Goal: Task Accomplishment & Management: Complete application form

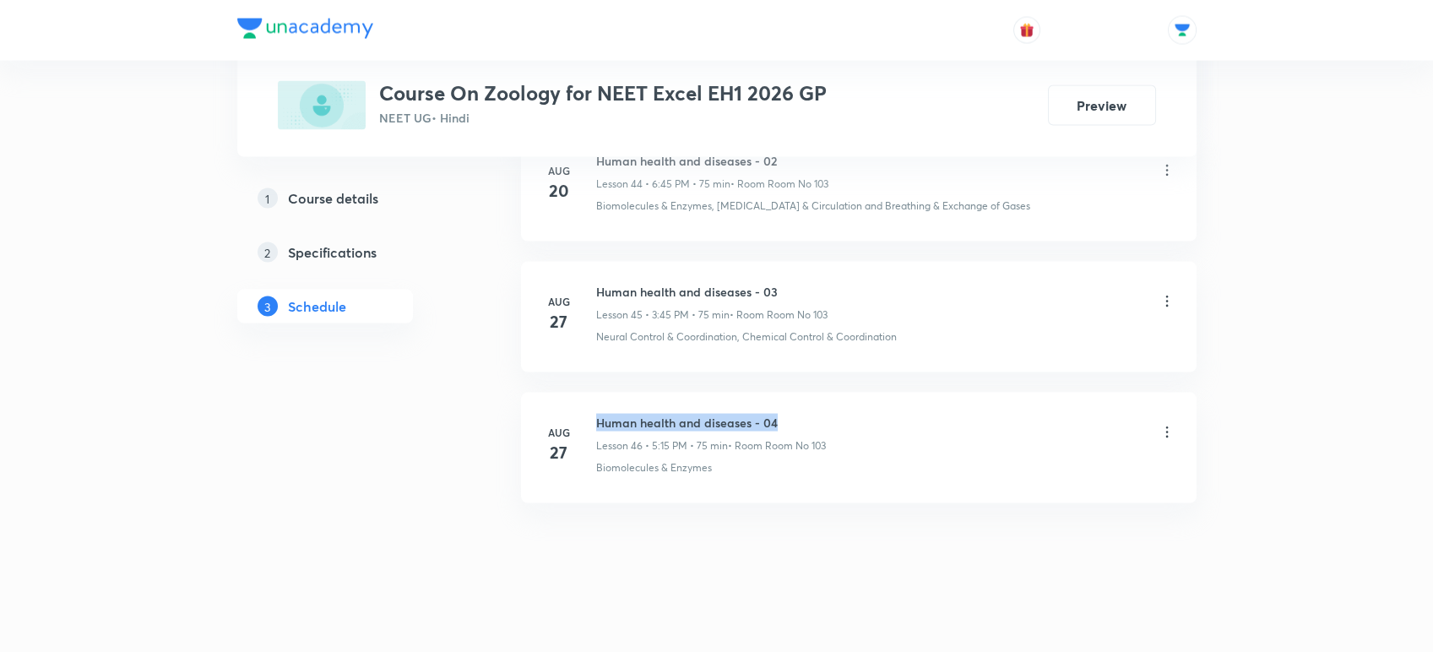
drag, startPoint x: 595, startPoint y: 410, endPoint x: 807, endPoint y: 416, distance: 212.1
click at [807, 416] on h6 "Human health and diseases - 04" at bounding box center [711, 423] width 230 height 18
copy h6 "Human health and diseases - 04"
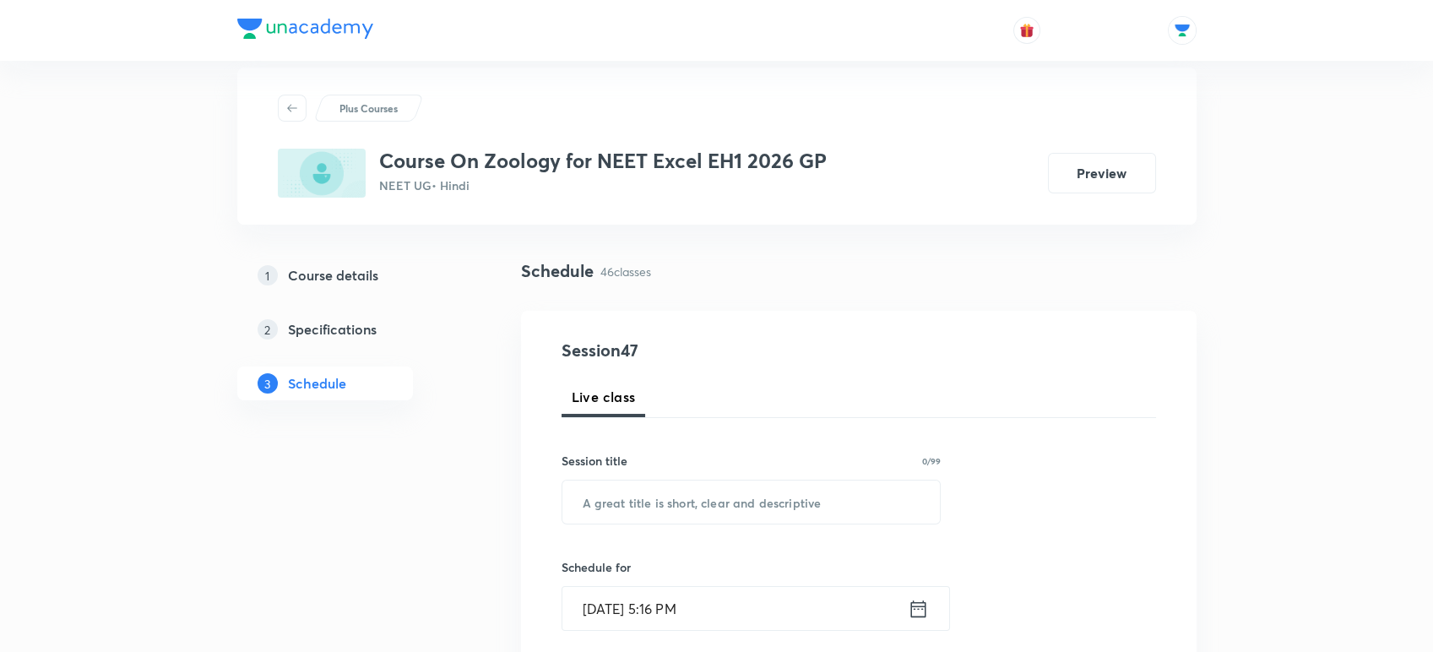
scroll to position [28, 0]
click at [671, 508] on input "text" at bounding box center [751, 501] width 378 height 43
paste input "Human health and diseases - 04"
type input "Human health and diseases - 05"
click at [912, 606] on icon at bounding box center [918, 608] width 21 height 24
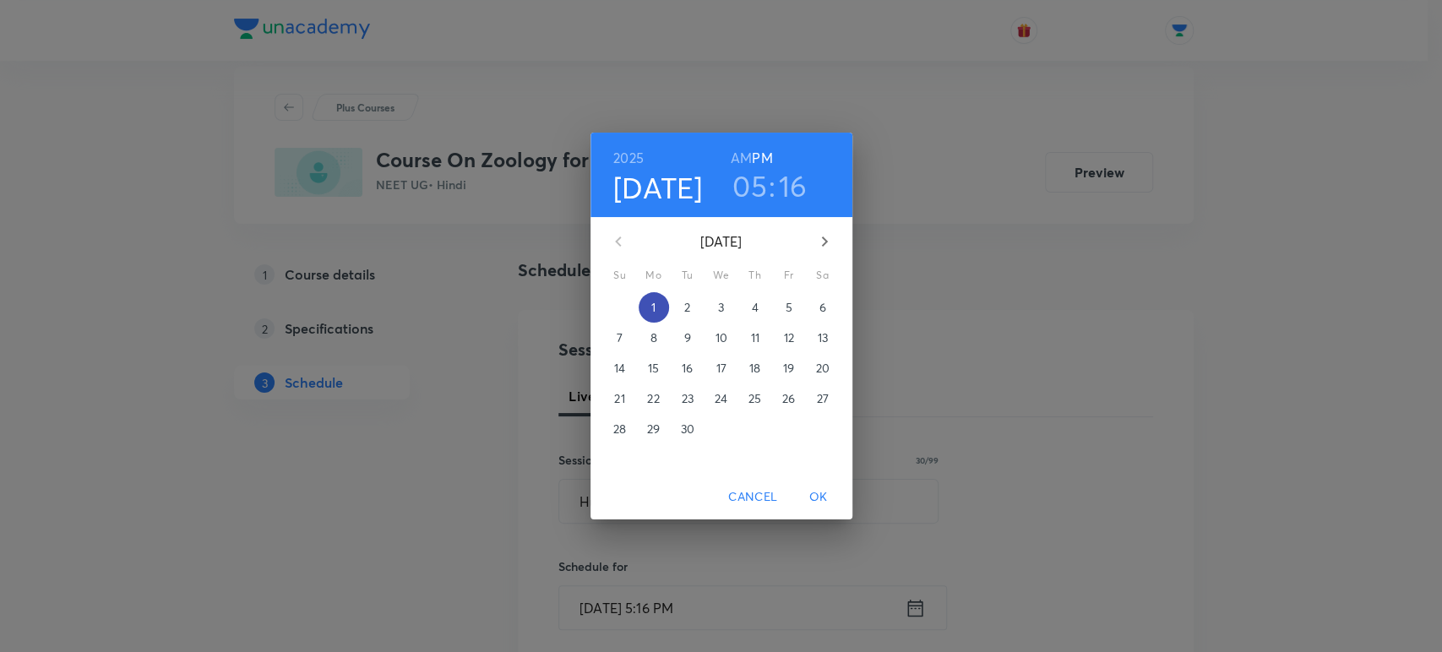
click at [655, 302] on span "1" at bounding box center [653, 307] width 30 height 17
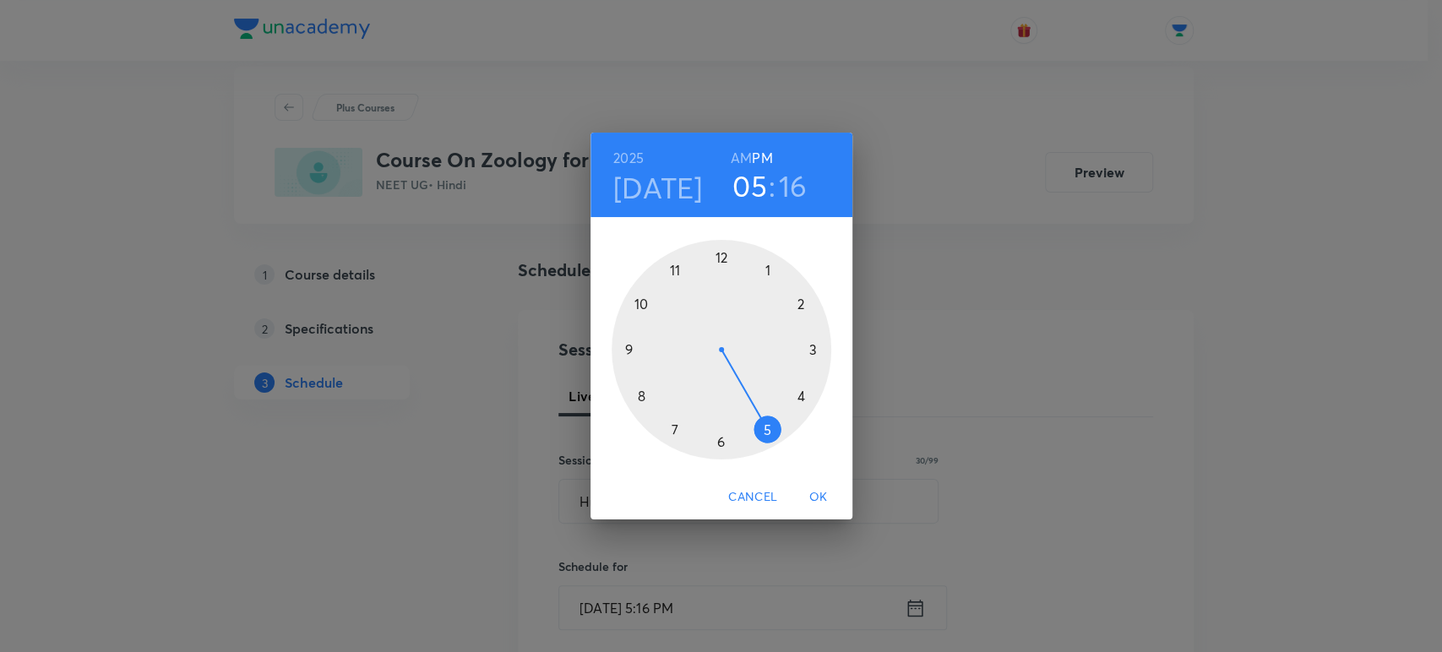
click at [772, 427] on div at bounding box center [721, 350] width 220 height 220
click at [798, 398] on div at bounding box center [721, 350] width 220 height 220
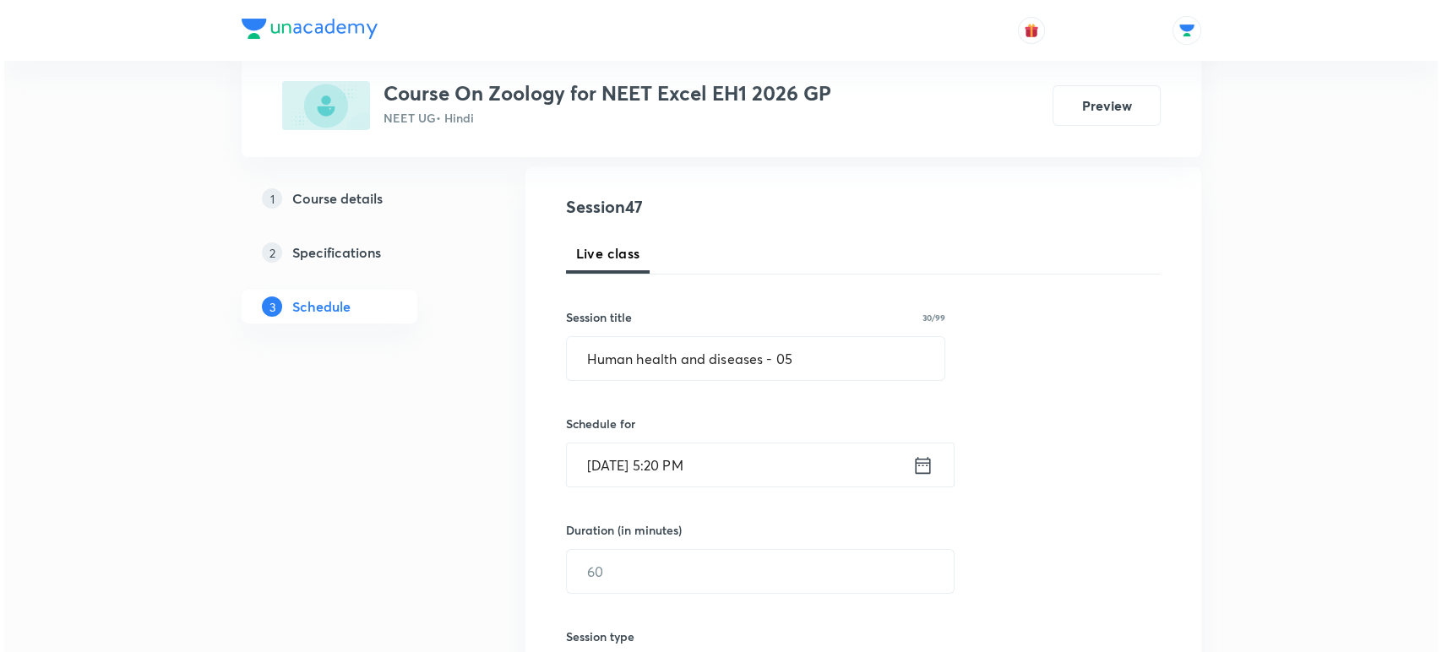
scroll to position [175, 0]
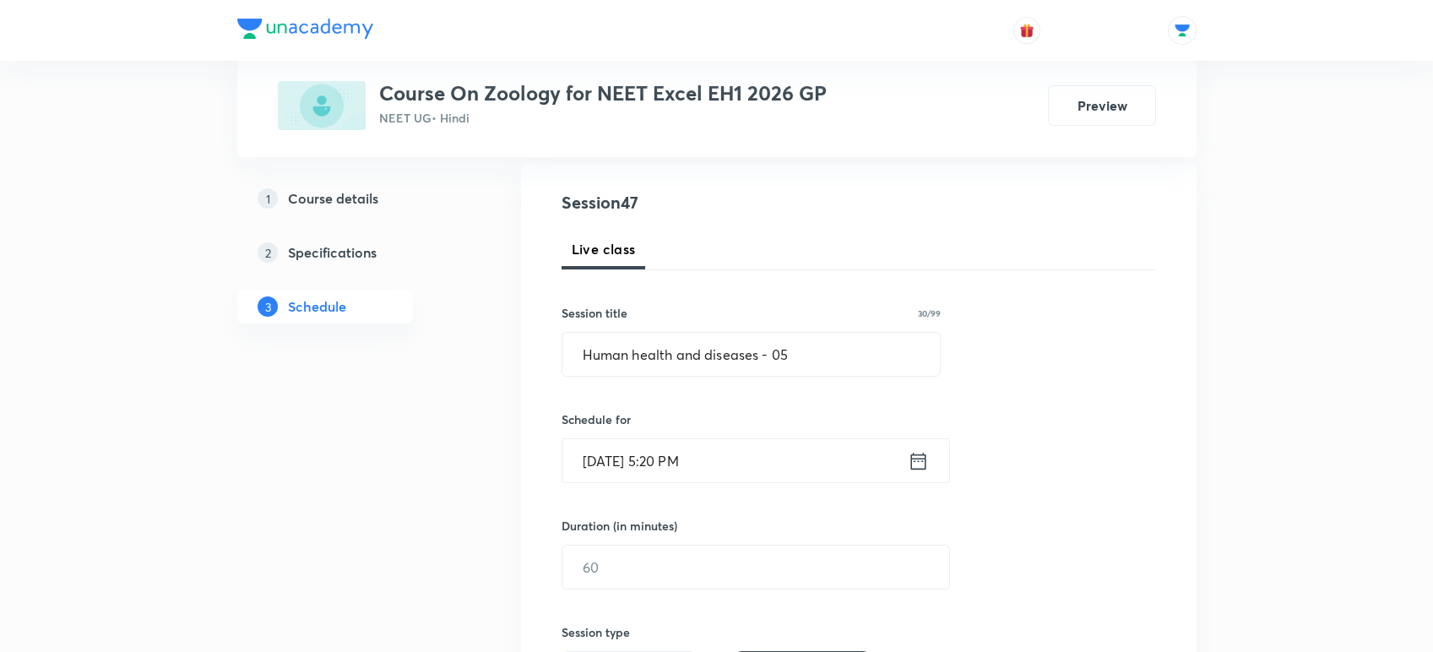
click at [733, 469] on input "Sept 1, 2025, 5:20 PM" at bounding box center [734, 460] width 345 height 43
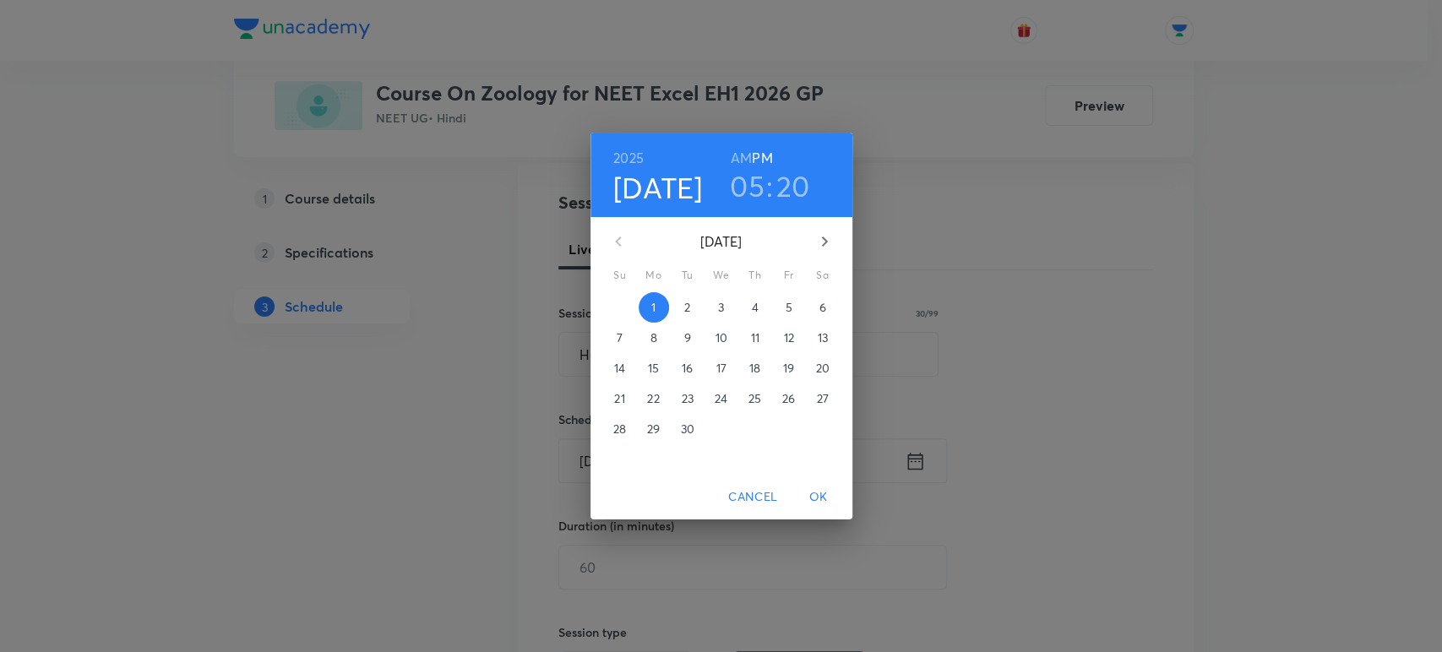
click at [824, 496] on span "OK" at bounding box center [818, 496] width 41 height 21
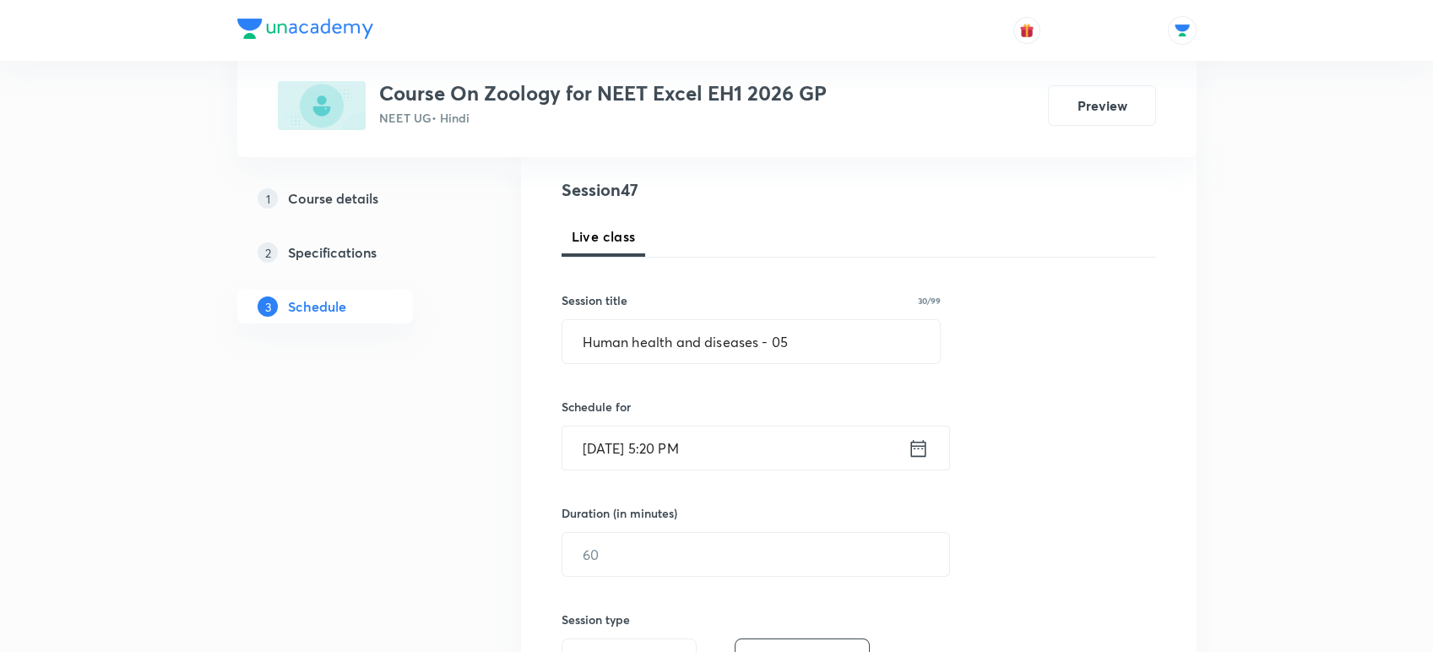
scroll to position [426, 0]
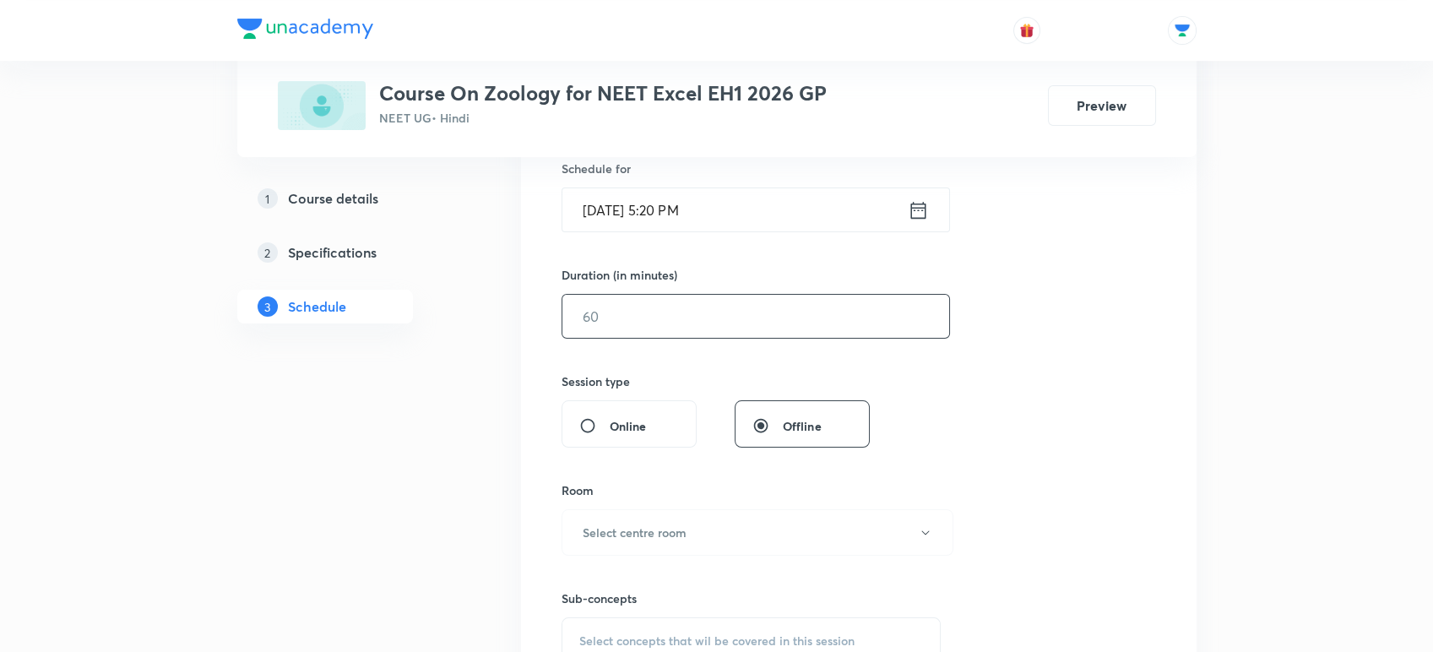
click at [696, 309] on input "text" at bounding box center [755, 316] width 387 height 43
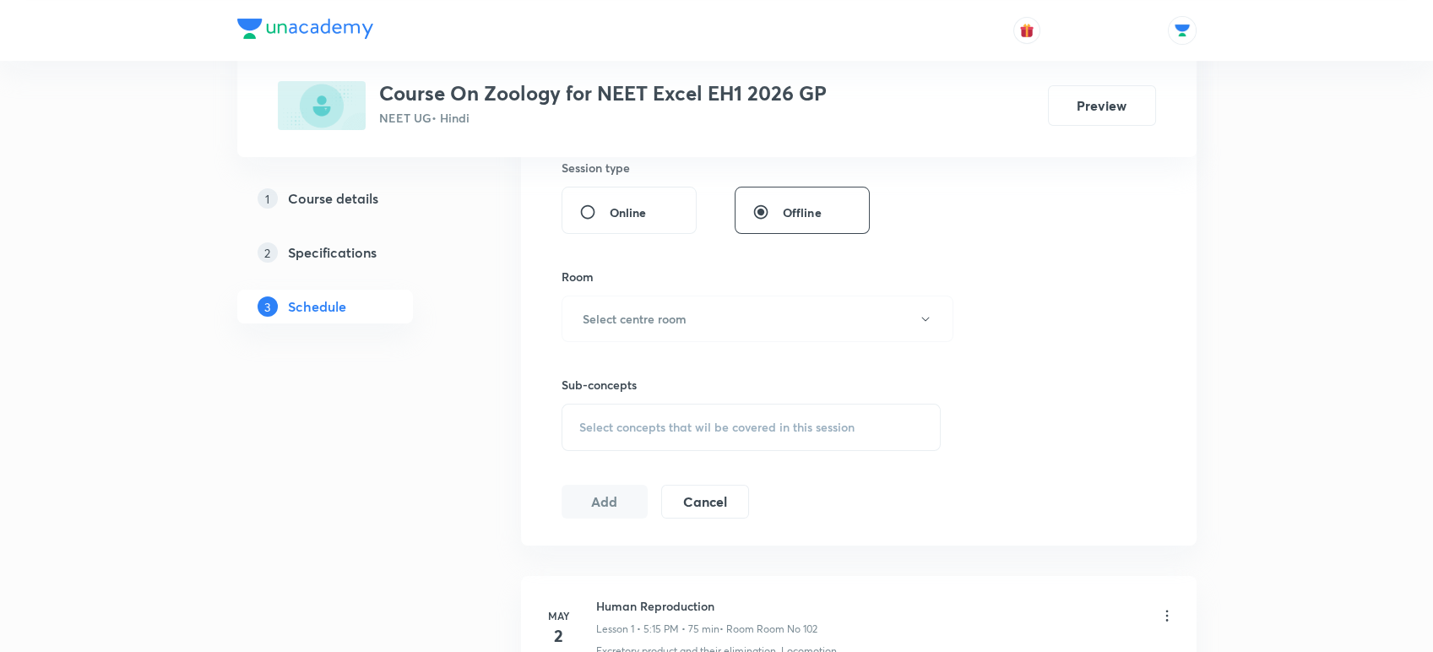
scroll to position [641, 0]
type input "75"
click at [696, 319] on button "Select centre room" at bounding box center [758, 317] width 392 height 46
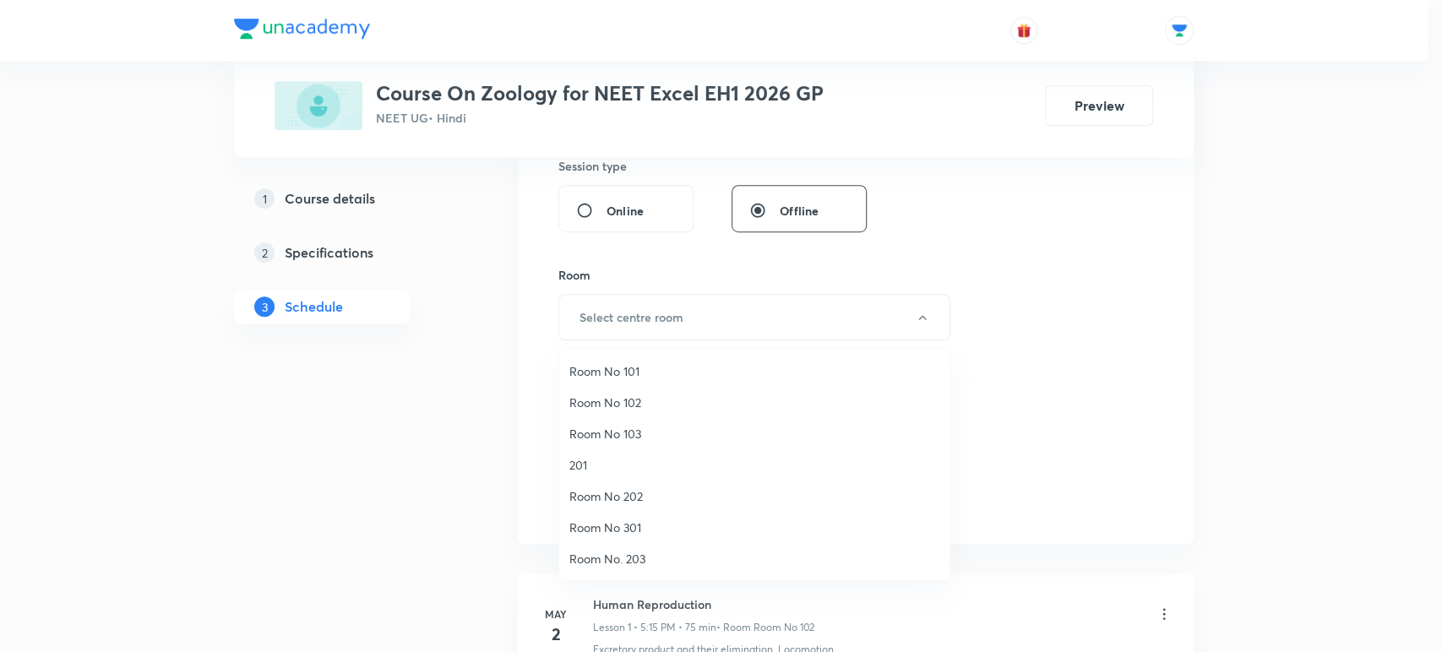
click at [600, 428] on span "Room No 103" at bounding box center [754, 434] width 370 height 18
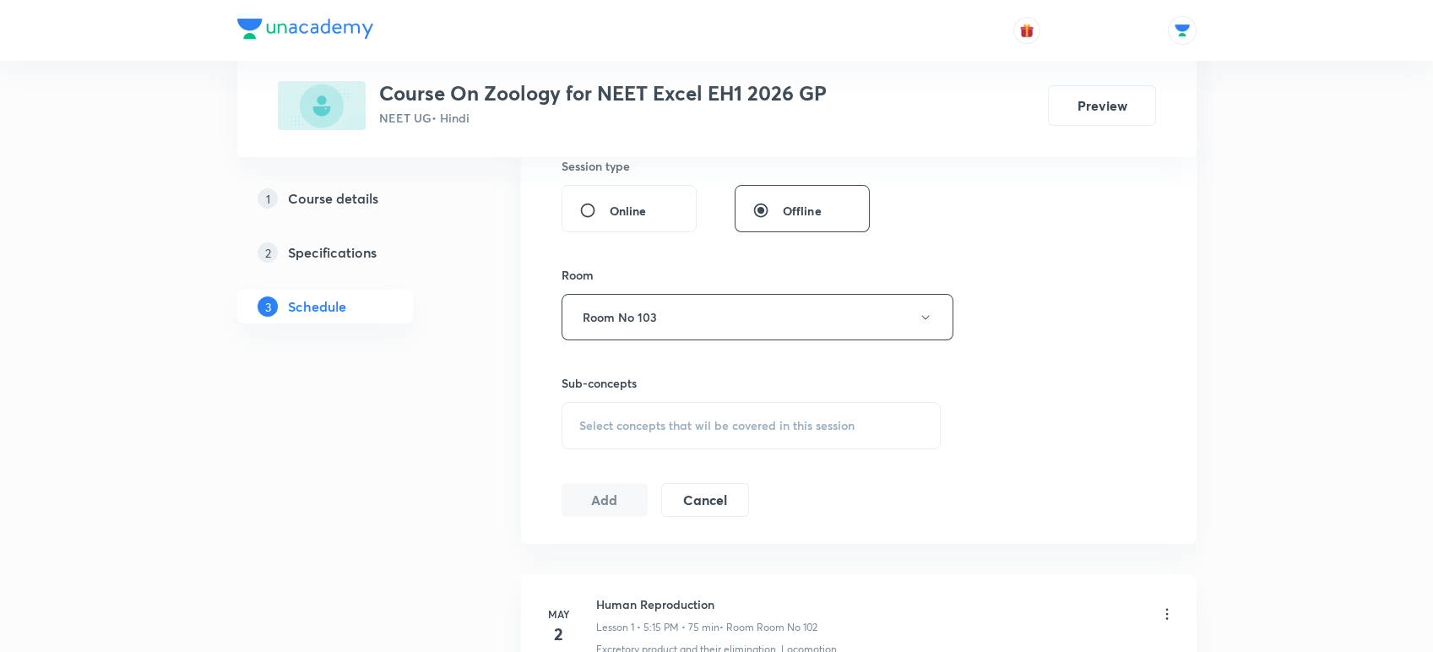
scroll to position [662, 0]
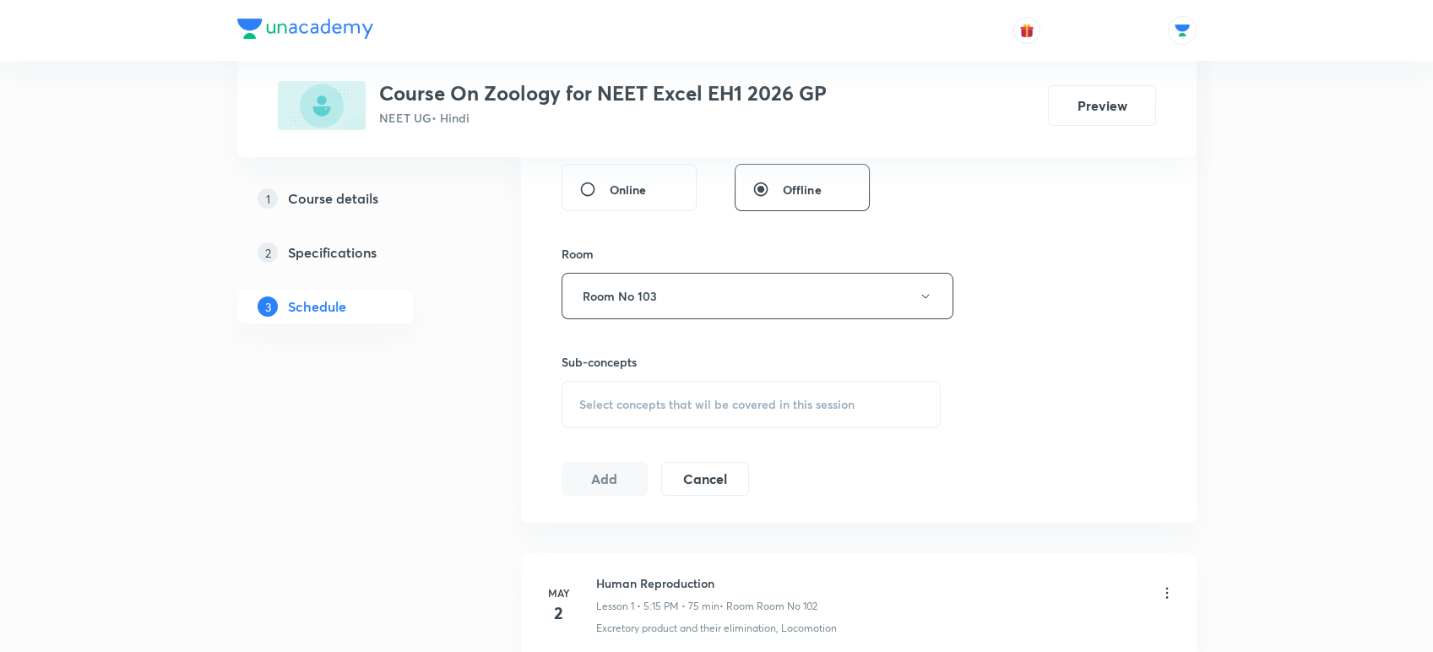
click at [592, 408] on span "Select concepts that wil be covered in this session" at bounding box center [716, 405] width 275 height 14
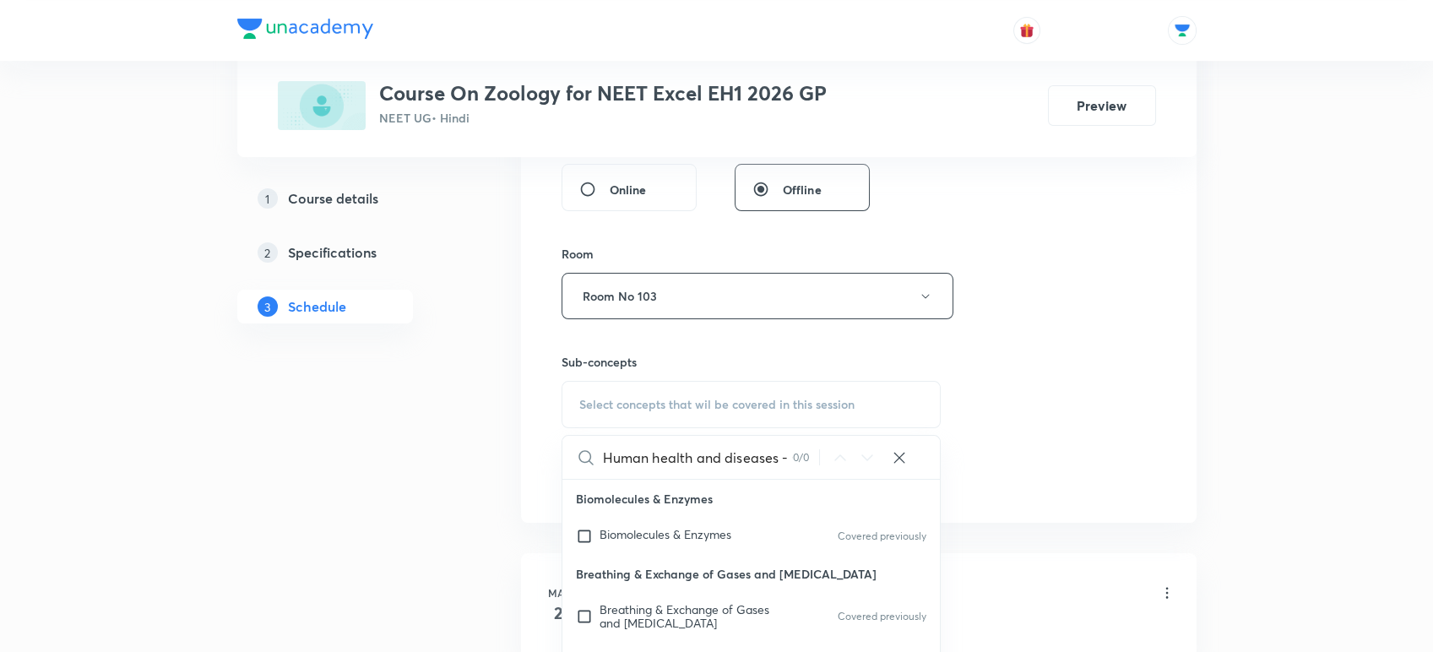
scroll to position [0, 14]
type input "Human health and diseases - 04"
click at [606, 601] on span "Breathing & Exchange of Gases and Body Fluids" at bounding box center [685, 616] width 170 height 30
checkbox input "true"
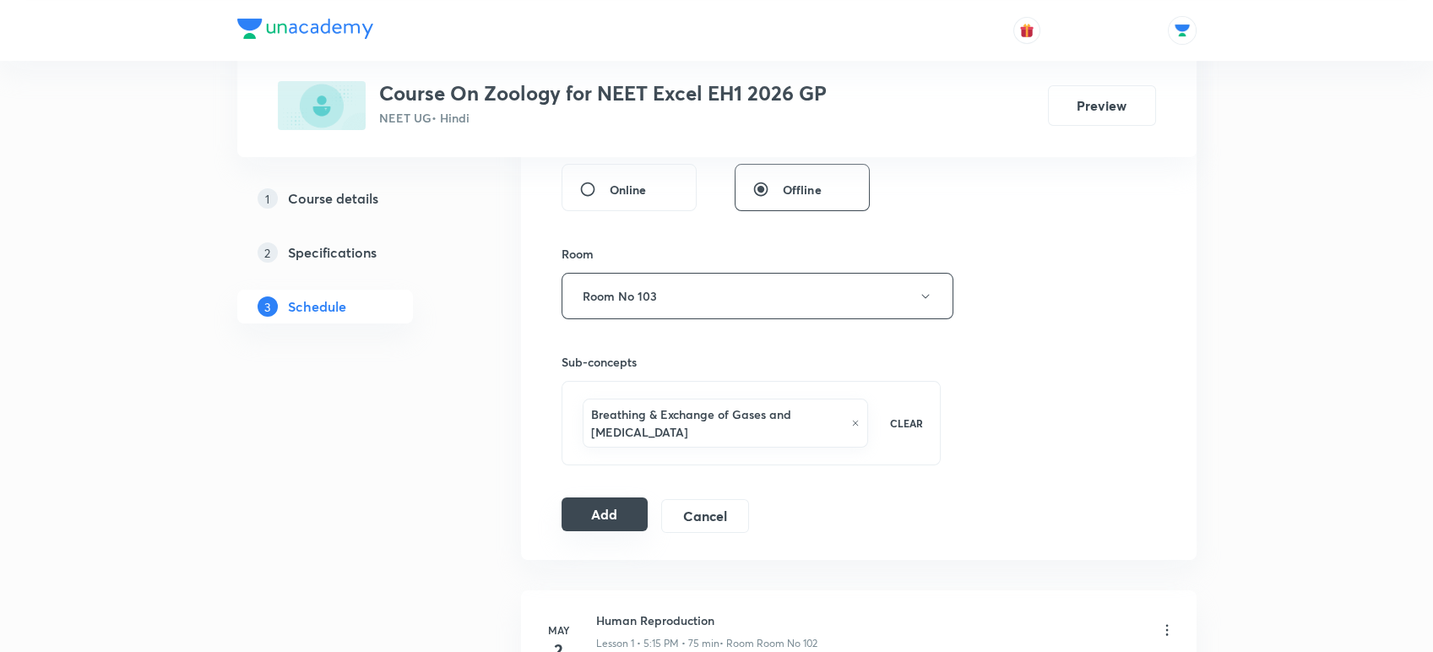
click at [588, 503] on button "Add" at bounding box center [605, 514] width 87 height 34
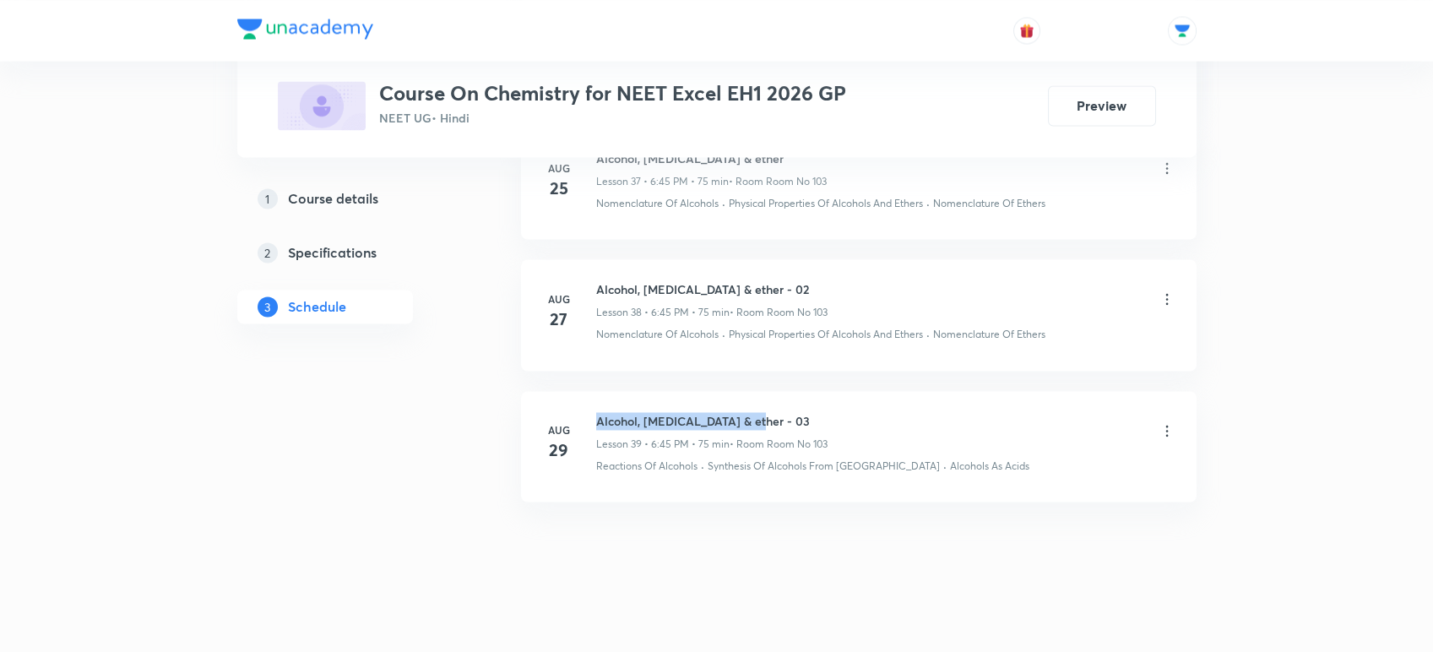
drag, startPoint x: 595, startPoint y: 412, endPoint x: 752, endPoint y: 398, distance: 158.6
click at [752, 398] on li "[DATE] Alcohol, [PERSON_NAME] & ether - 03 Lesson 39 • 6:45 PM • 75 min • Room …" at bounding box center [859, 446] width 676 height 111
copy h6 "Alcohol, [MEDICAL_DATA] & ether - 03"
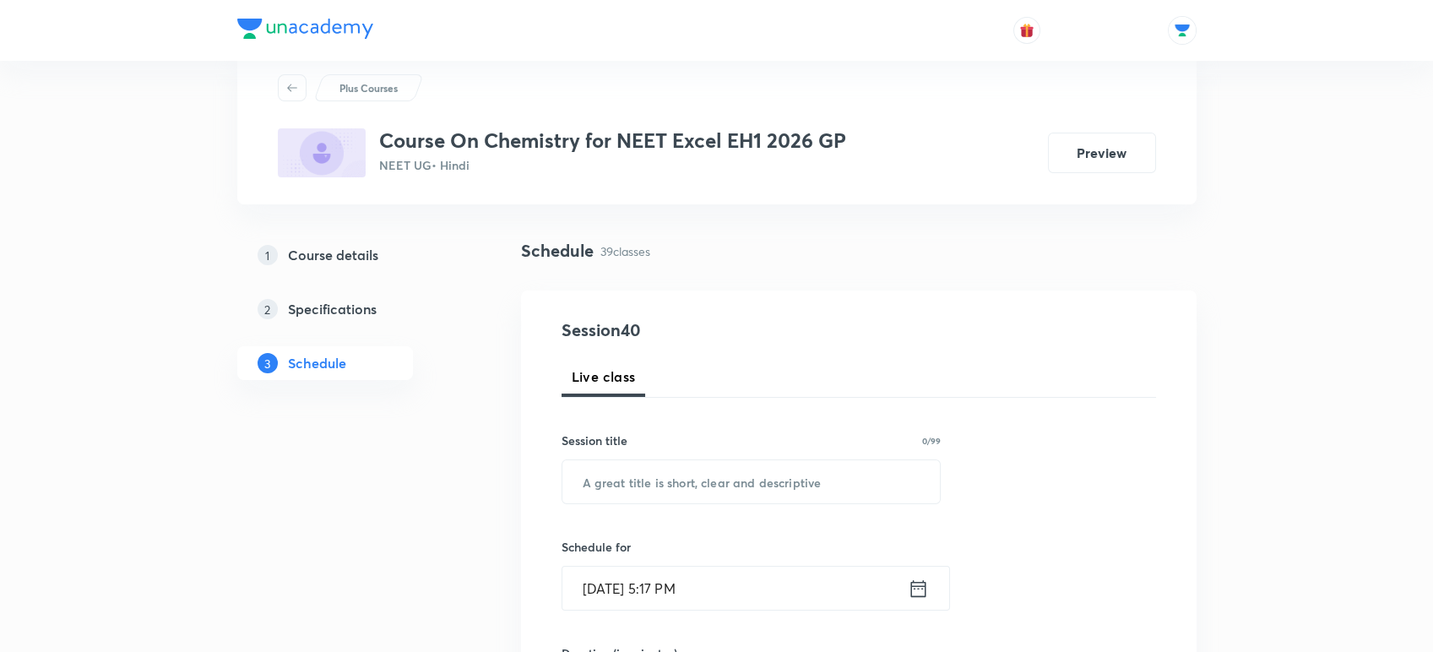
scroll to position [62, 0]
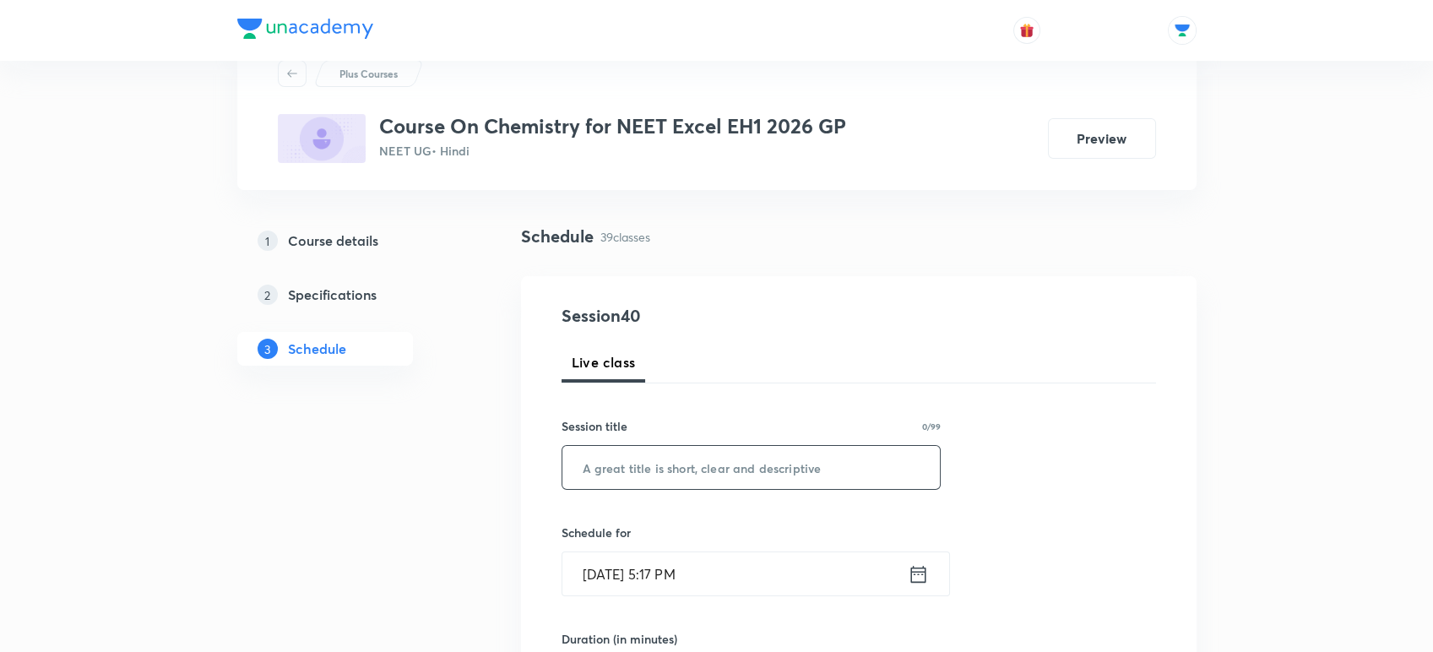
click at [662, 464] on input "text" at bounding box center [751, 467] width 378 height 43
paste input "Alcohol, Phenol & ether - 03"
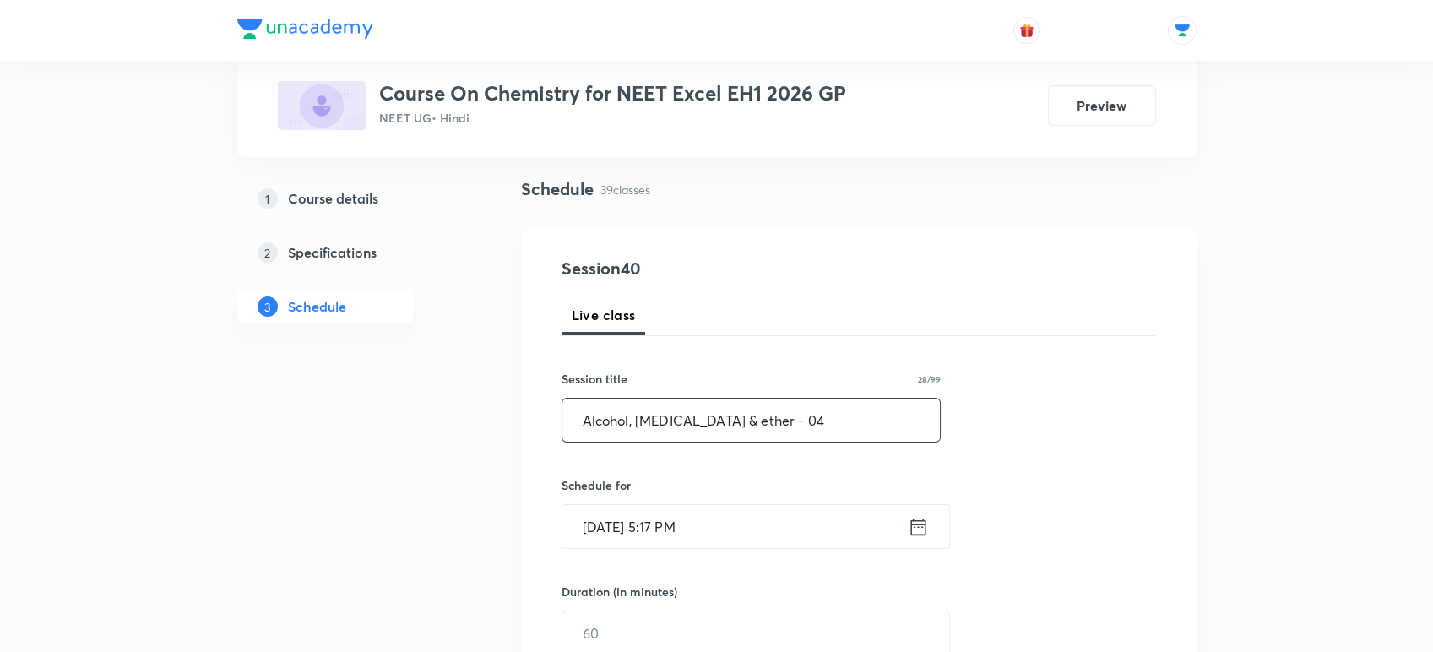
scroll to position [250, 0]
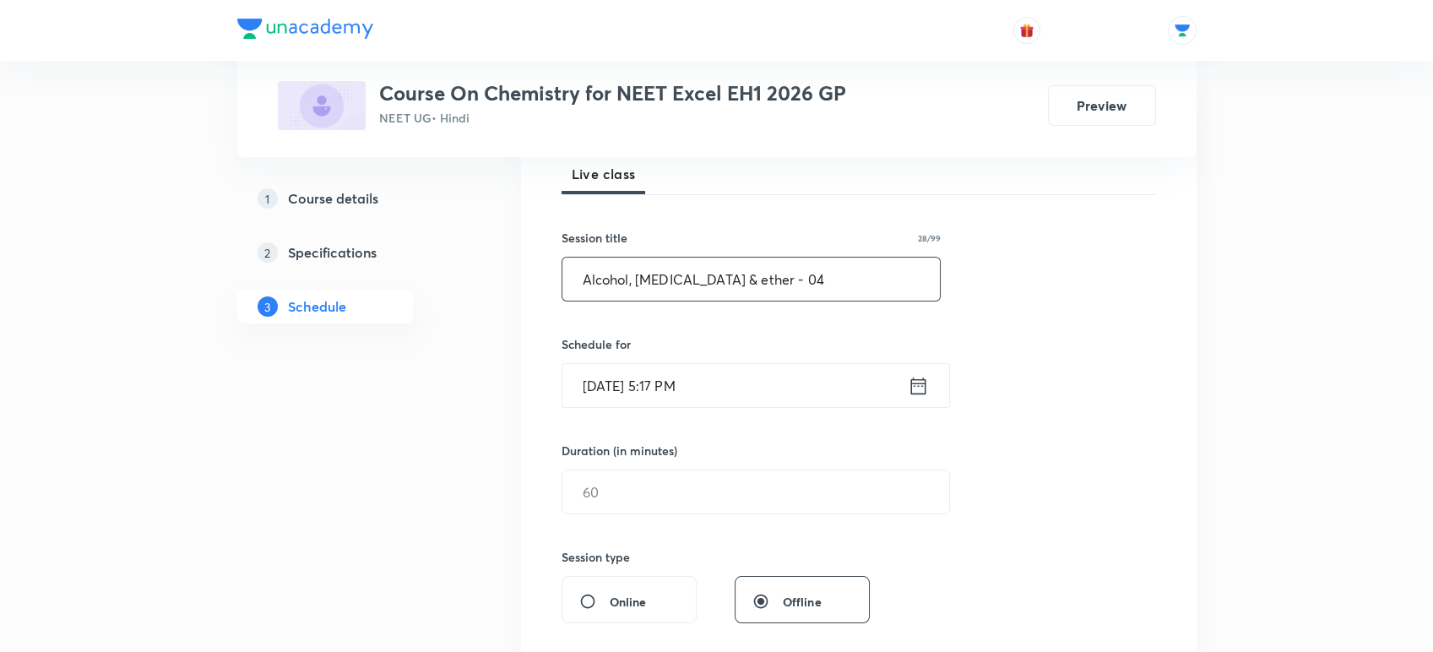
type input "Alcohol, Phenol & ether - 04"
click at [916, 380] on icon at bounding box center [918, 386] width 21 height 24
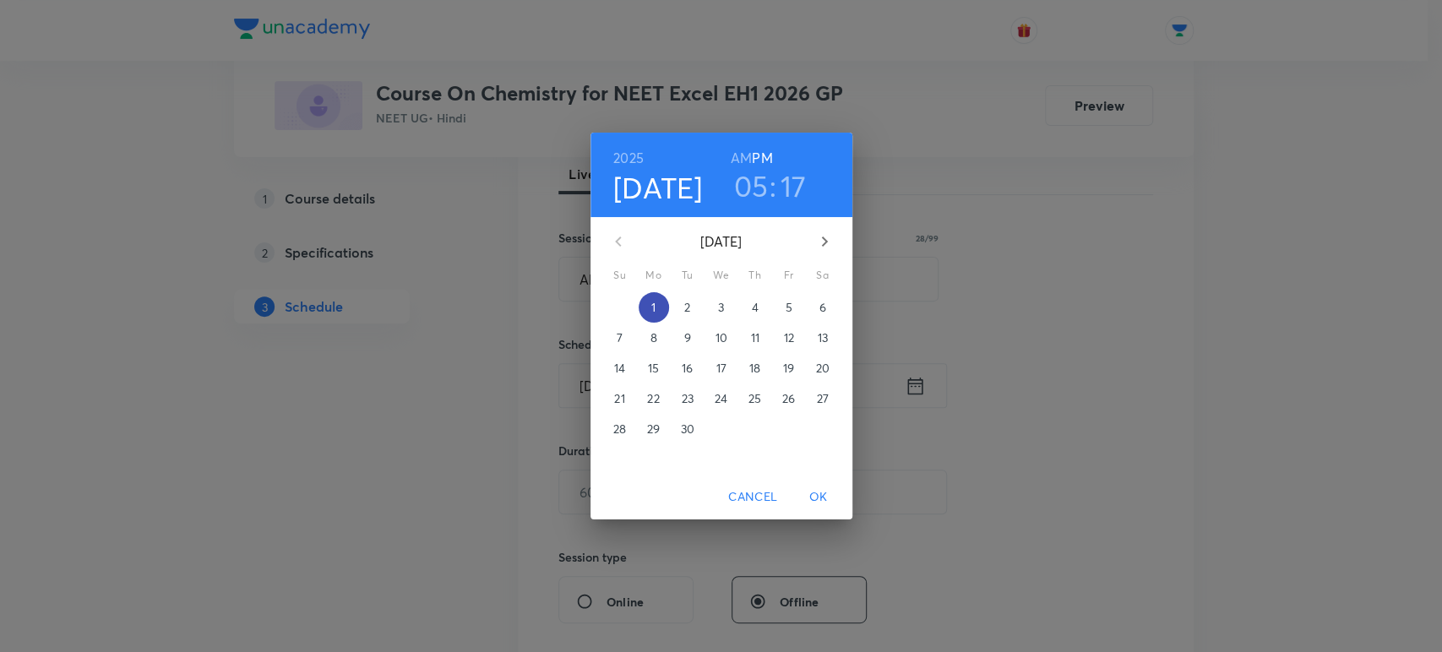
click at [643, 307] on span "1" at bounding box center [653, 307] width 30 height 17
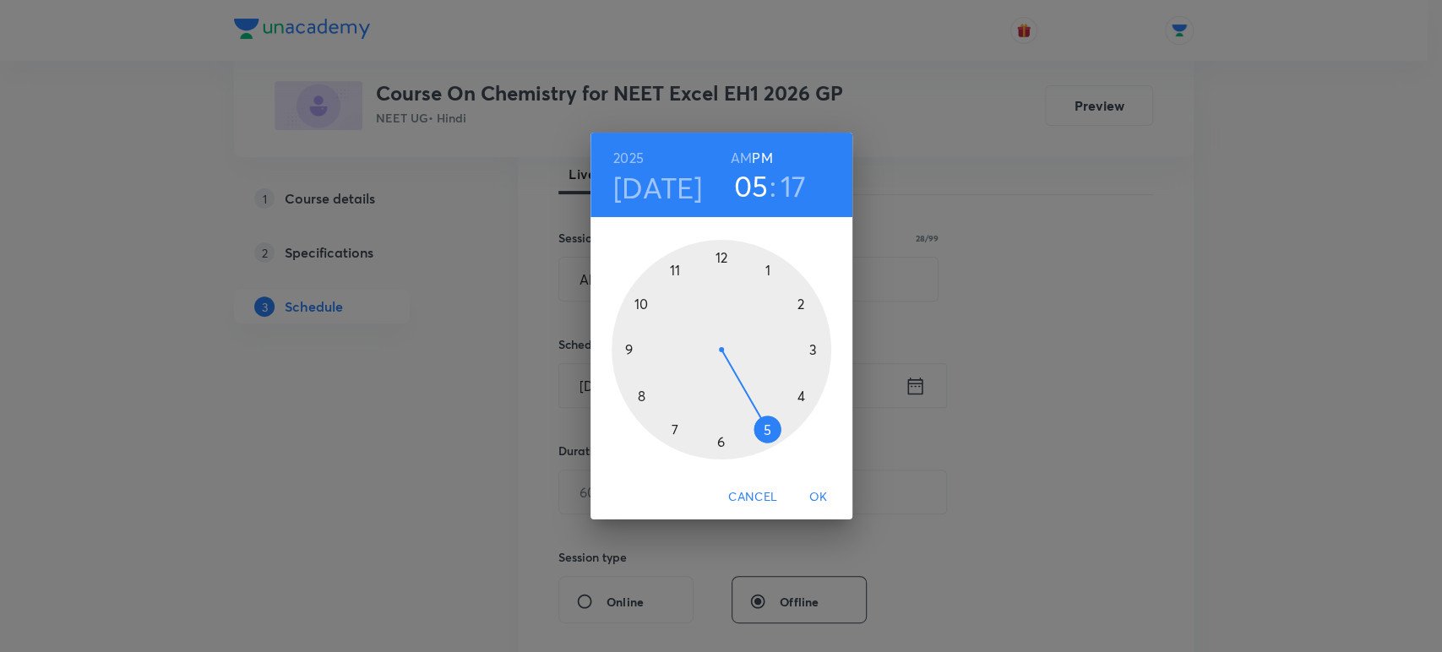
click at [718, 451] on div at bounding box center [721, 350] width 220 height 220
click at [627, 353] on div at bounding box center [721, 350] width 220 height 220
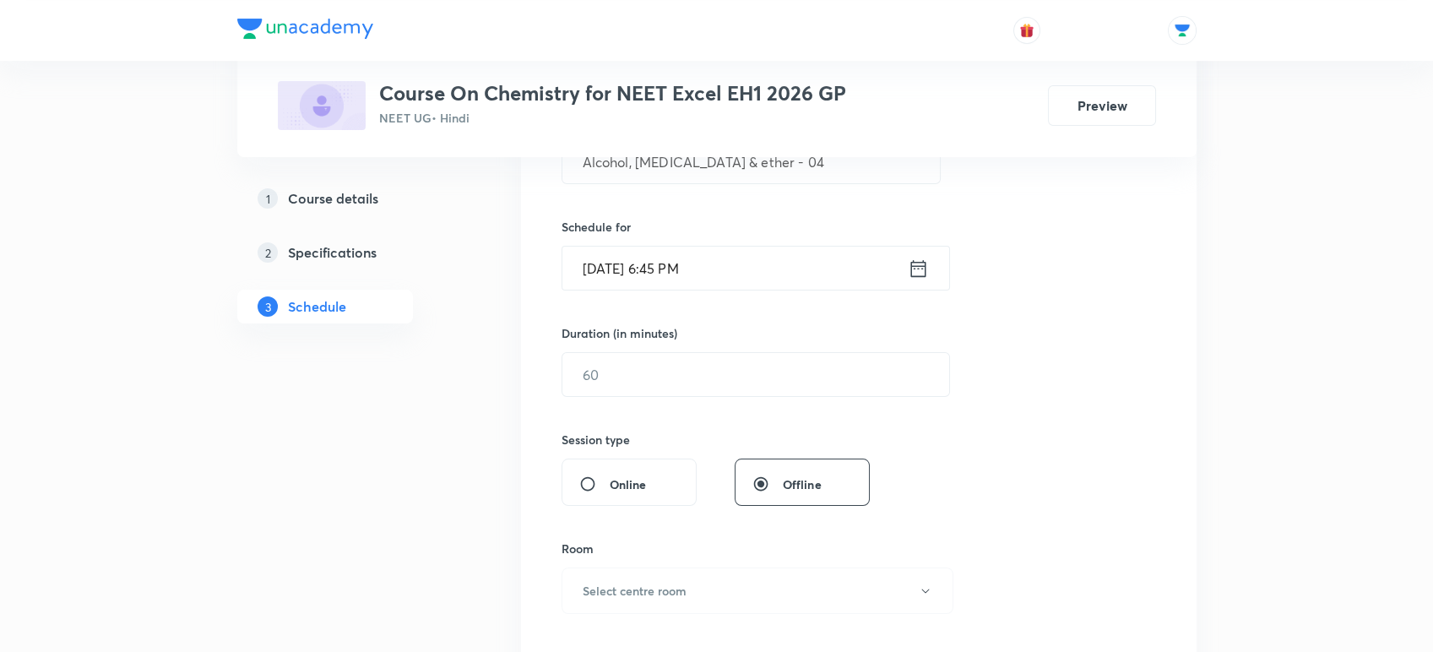
scroll to position [385, 0]
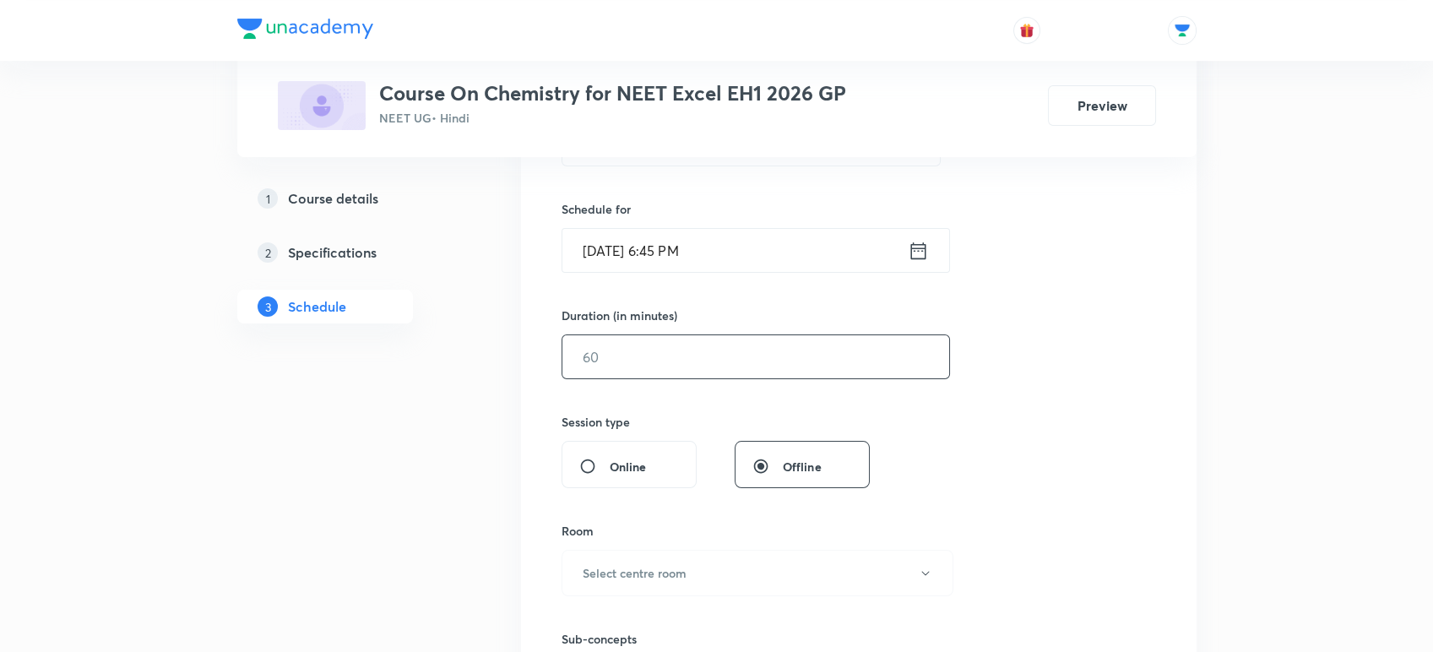
click at [614, 356] on input "text" at bounding box center [755, 356] width 387 height 43
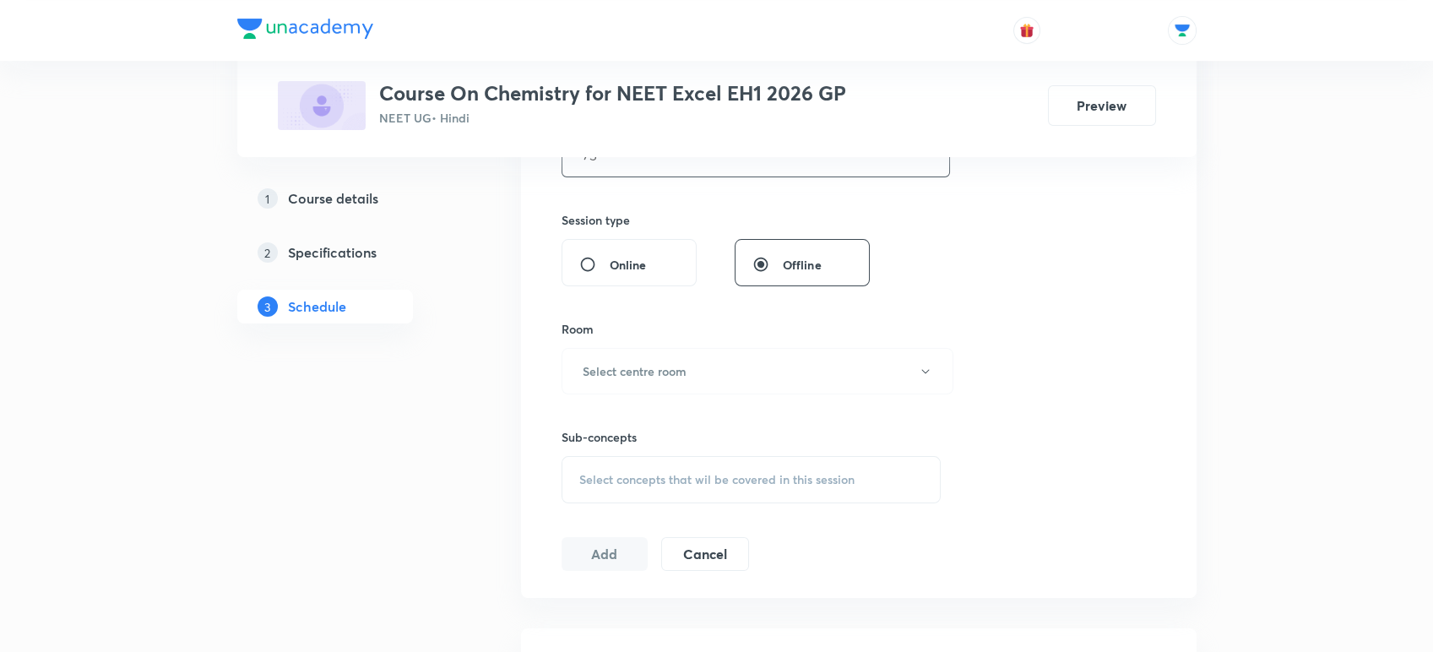
scroll to position [590, 0]
type input "75"
click at [627, 356] on button "Select centre room" at bounding box center [758, 368] width 392 height 46
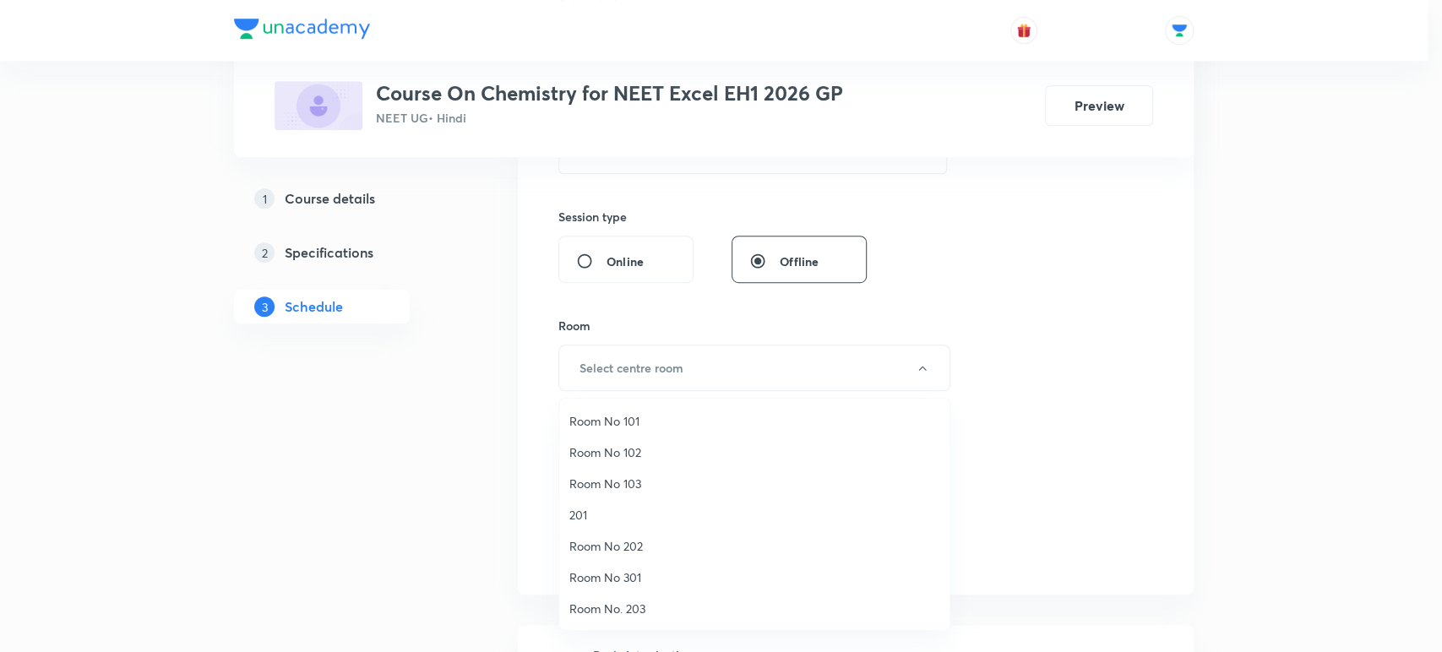
click at [611, 484] on span "Room No 103" at bounding box center [754, 484] width 370 height 18
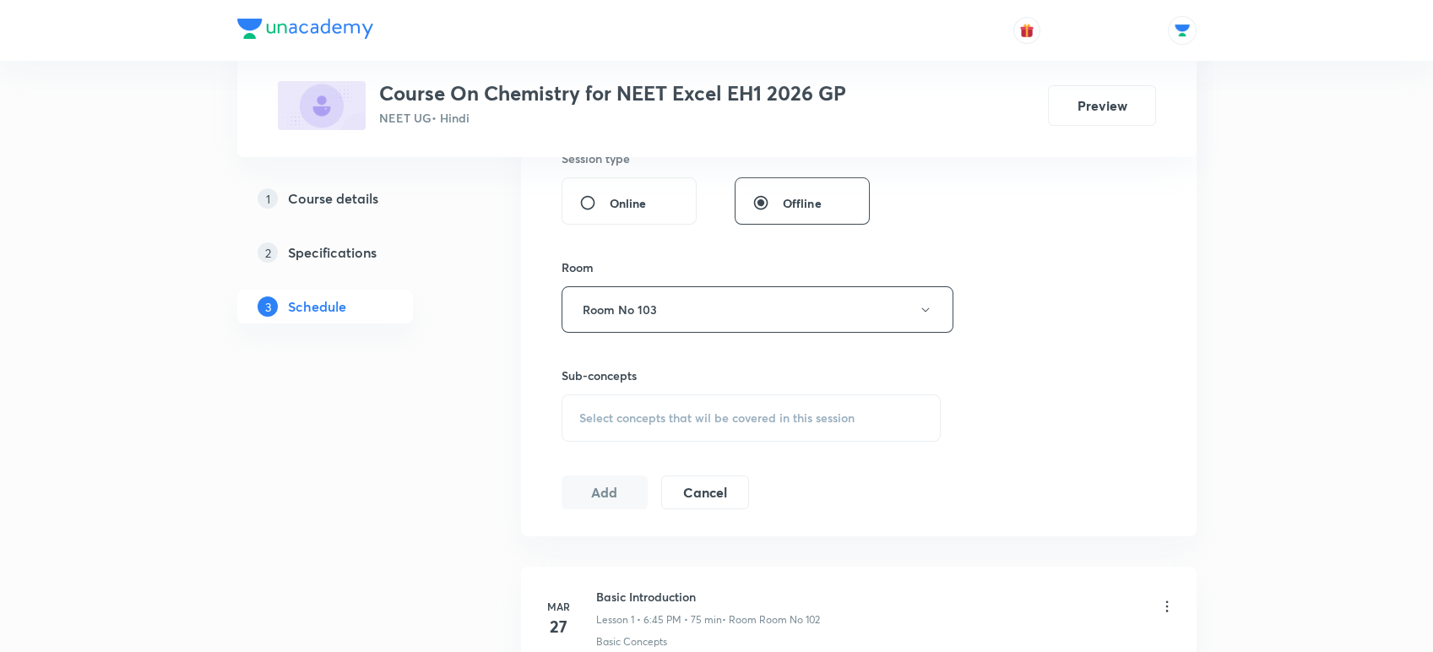
scroll to position [650, 0]
click at [645, 393] on div "Select concepts that wil be covered in this session" at bounding box center [752, 416] width 380 height 47
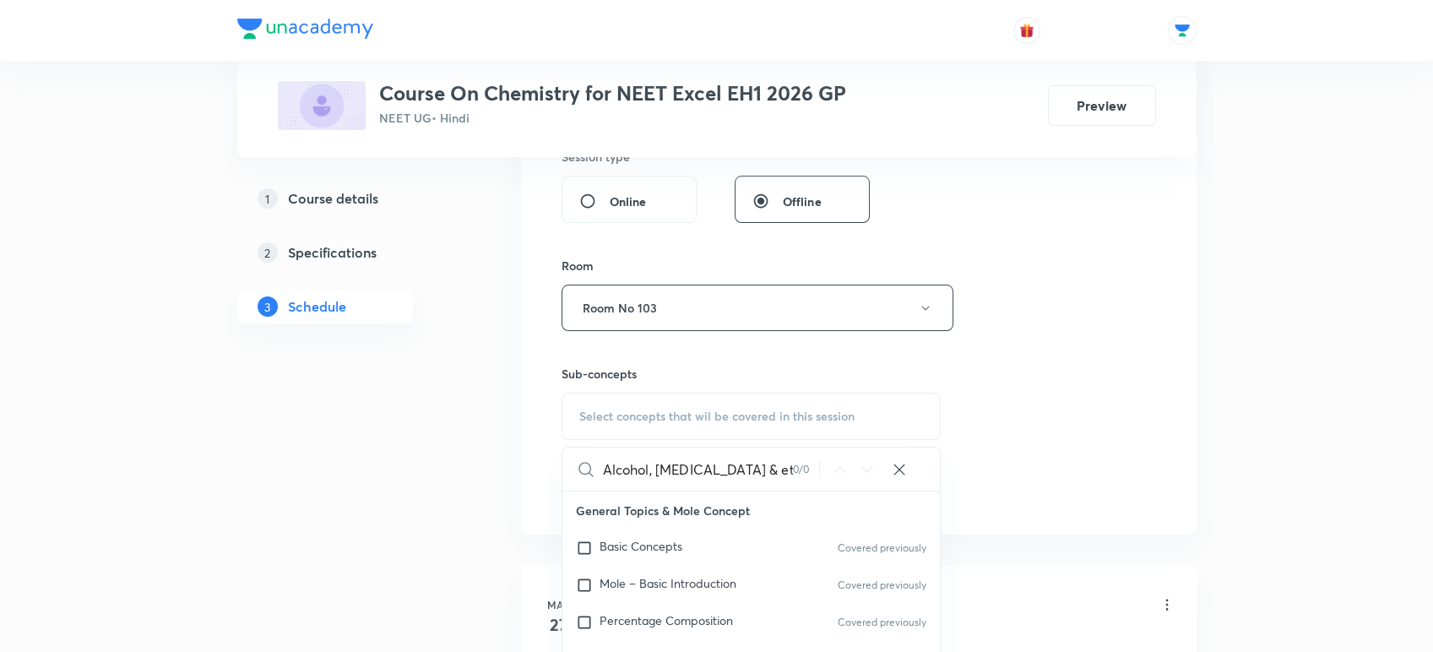
type input "Alcohol, Phenol & ether"
click at [650, 539] on span "Basic Concepts" at bounding box center [641, 546] width 83 height 16
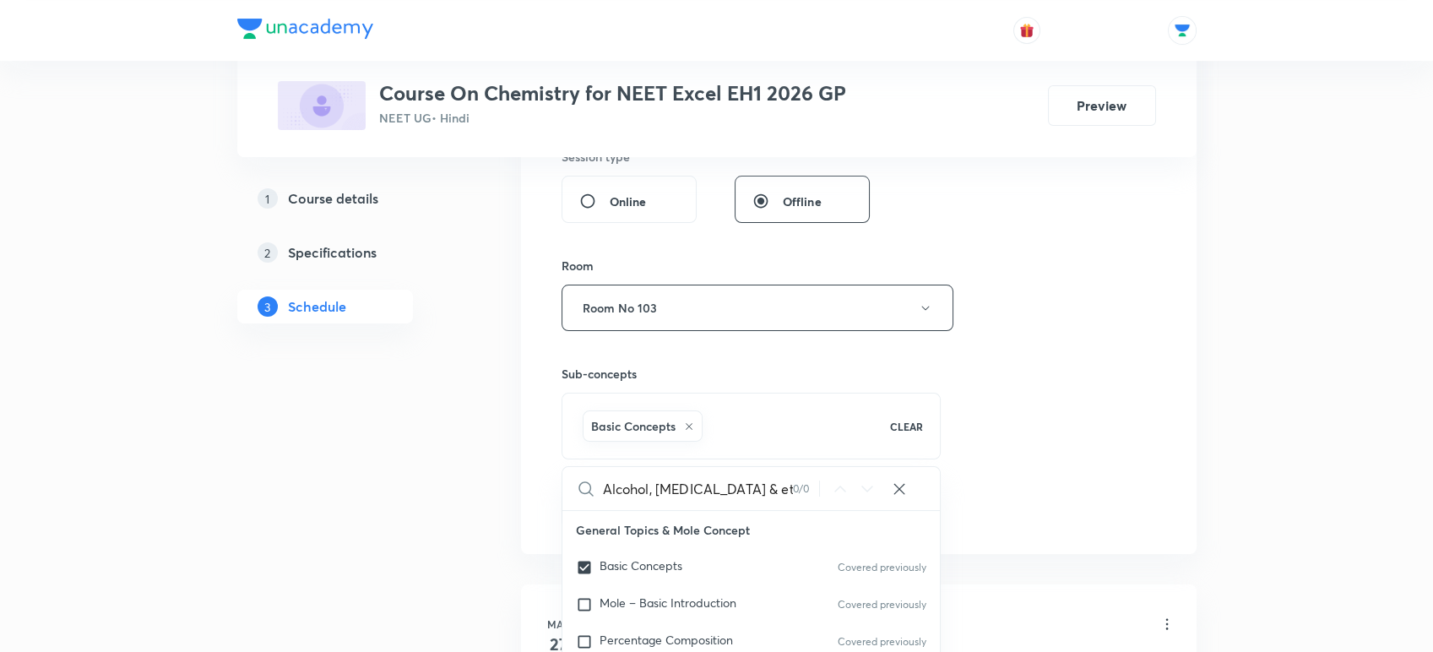
checkbox input "true"
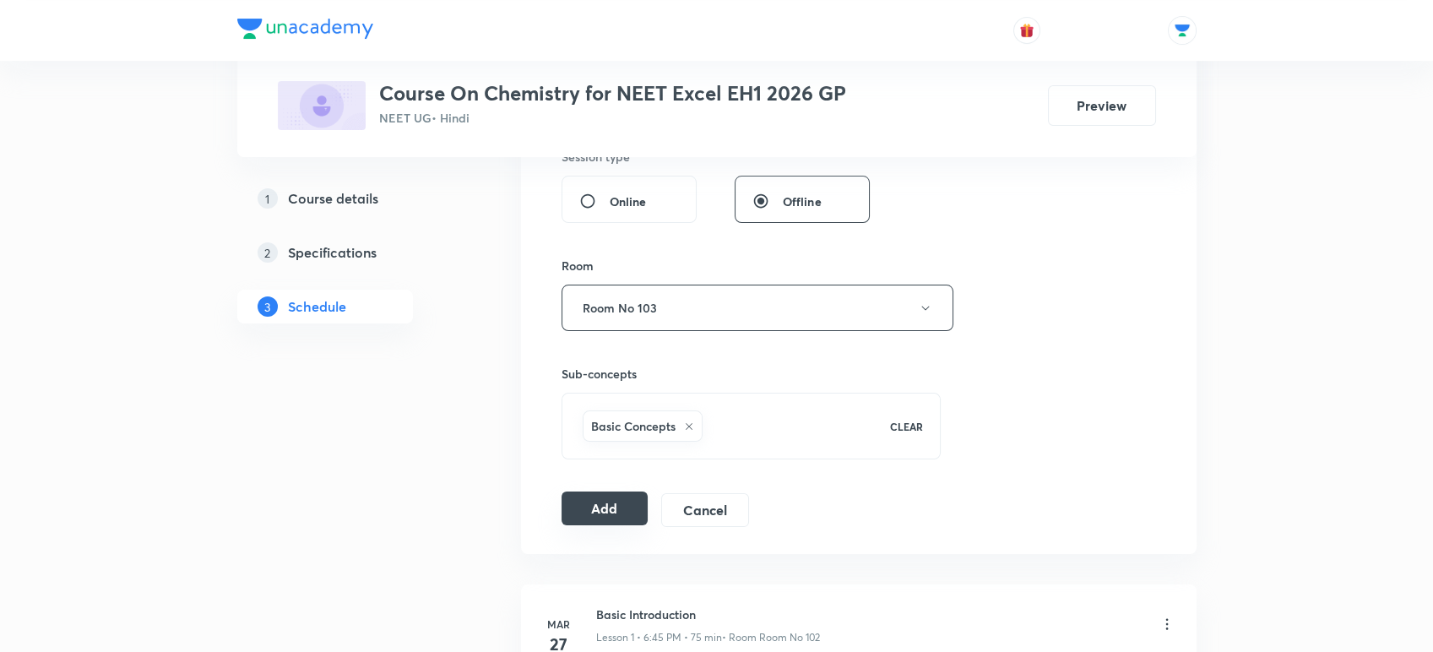
click at [568, 504] on button "Add" at bounding box center [605, 509] width 87 height 34
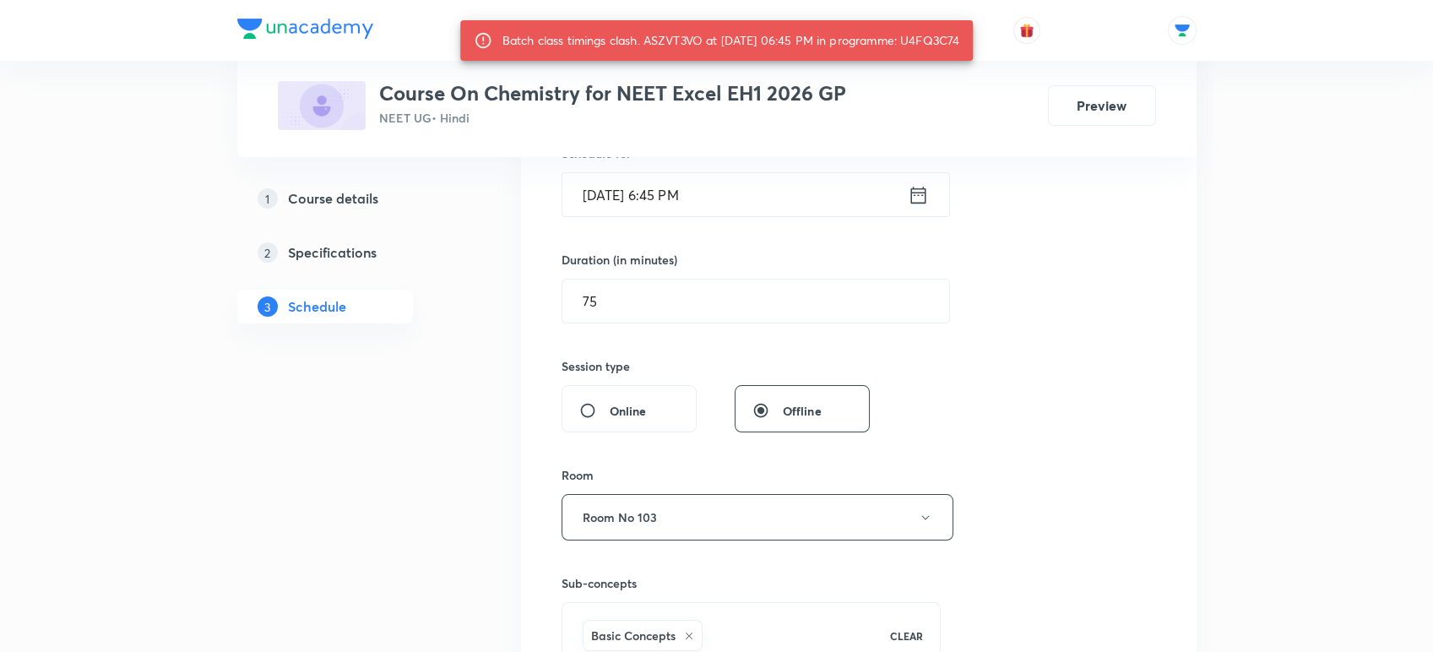
scroll to position [419, 0]
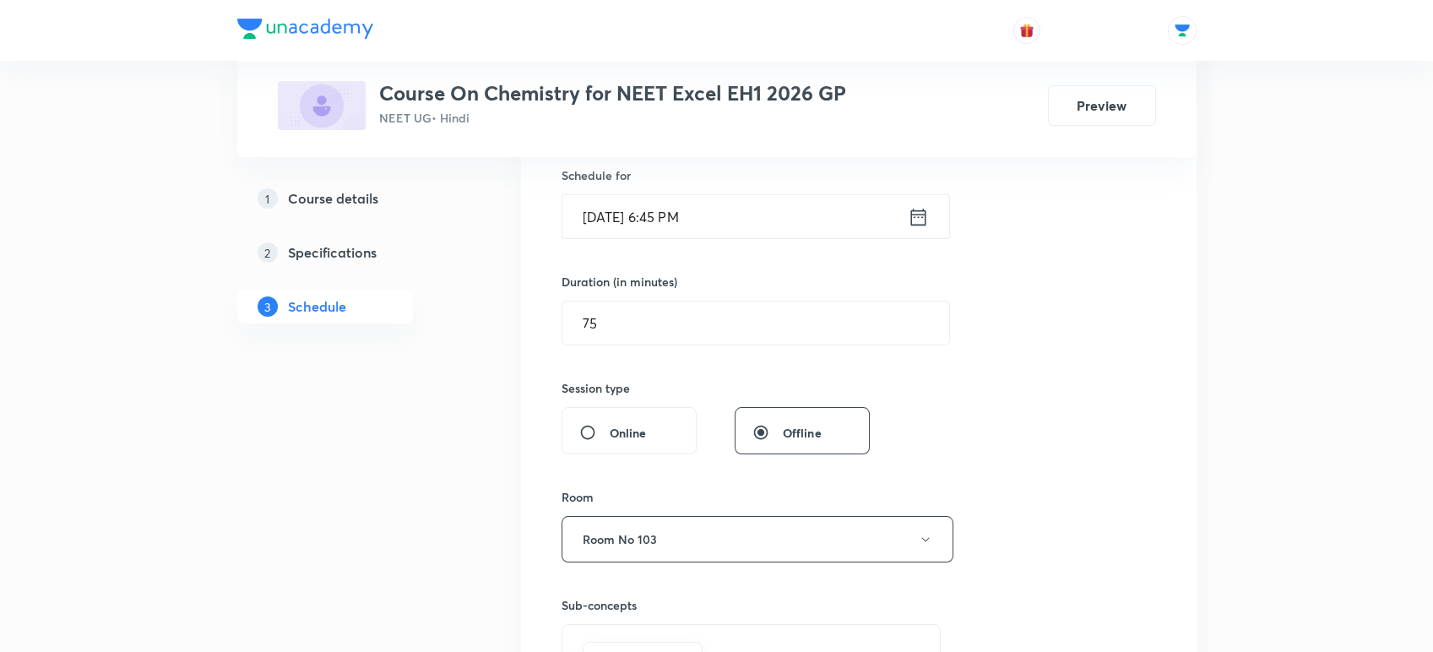
click at [914, 220] on icon at bounding box center [918, 217] width 21 height 24
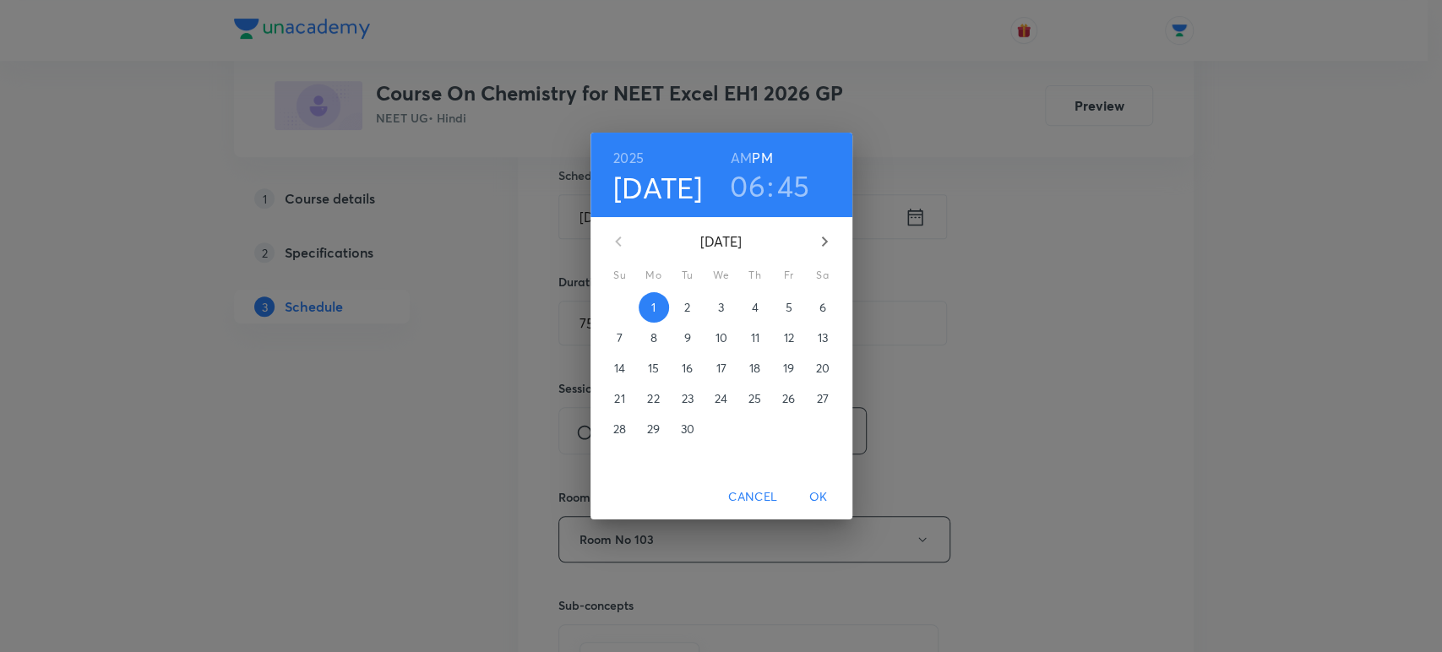
click at [795, 187] on h3 "45" at bounding box center [793, 185] width 33 height 35
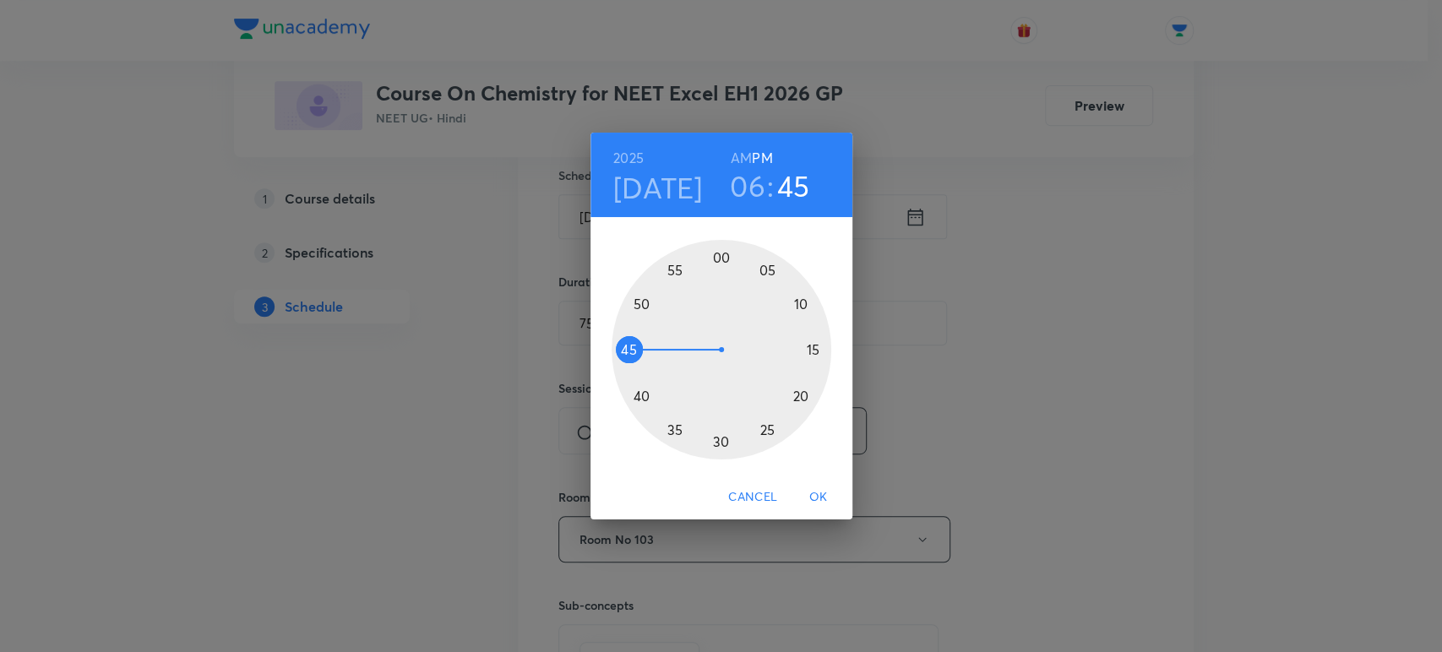
click at [669, 271] on div at bounding box center [721, 350] width 220 height 220
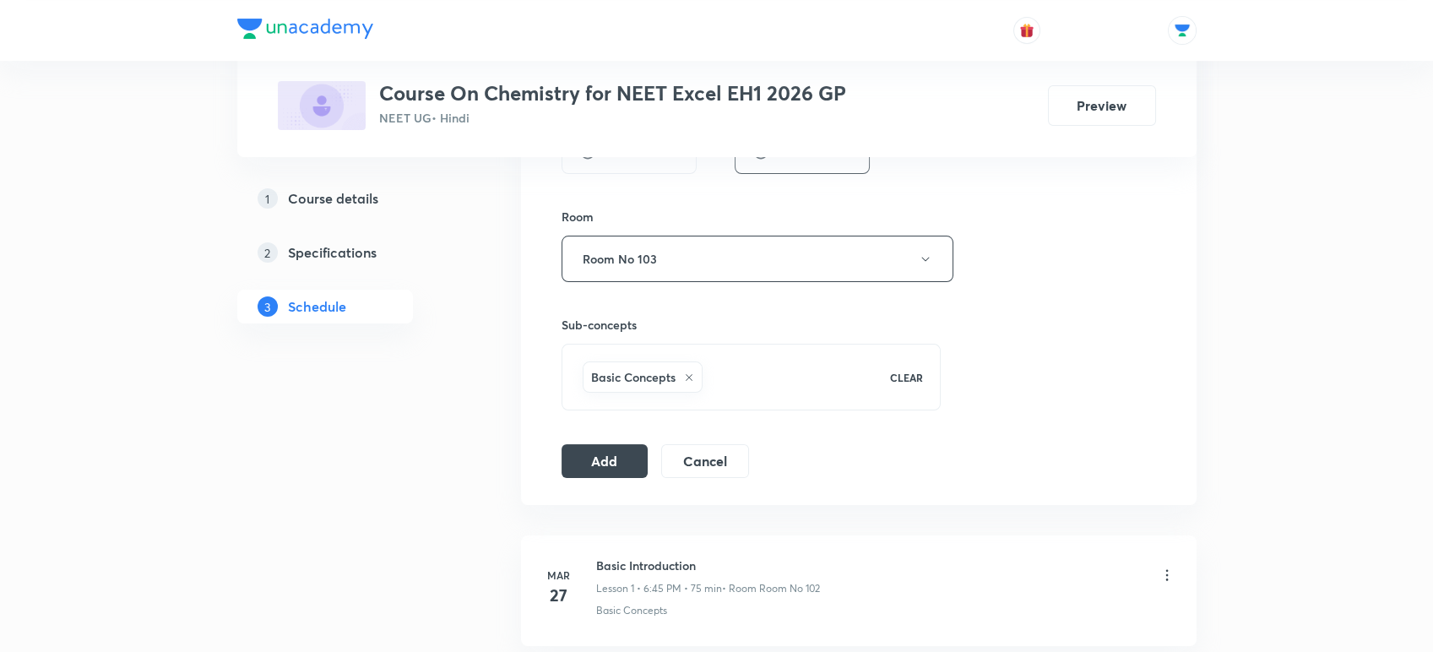
scroll to position [707, 0]
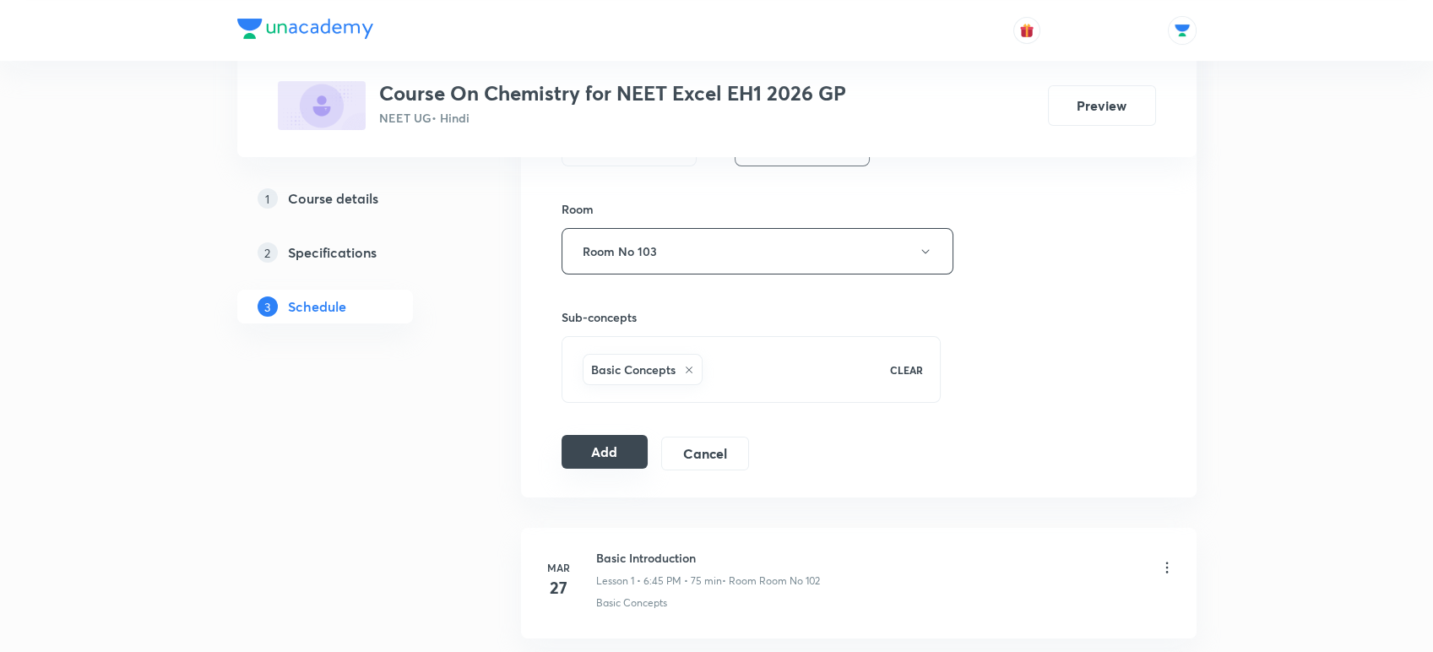
click at [600, 451] on button "Add" at bounding box center [605, 452] width 87 height 34
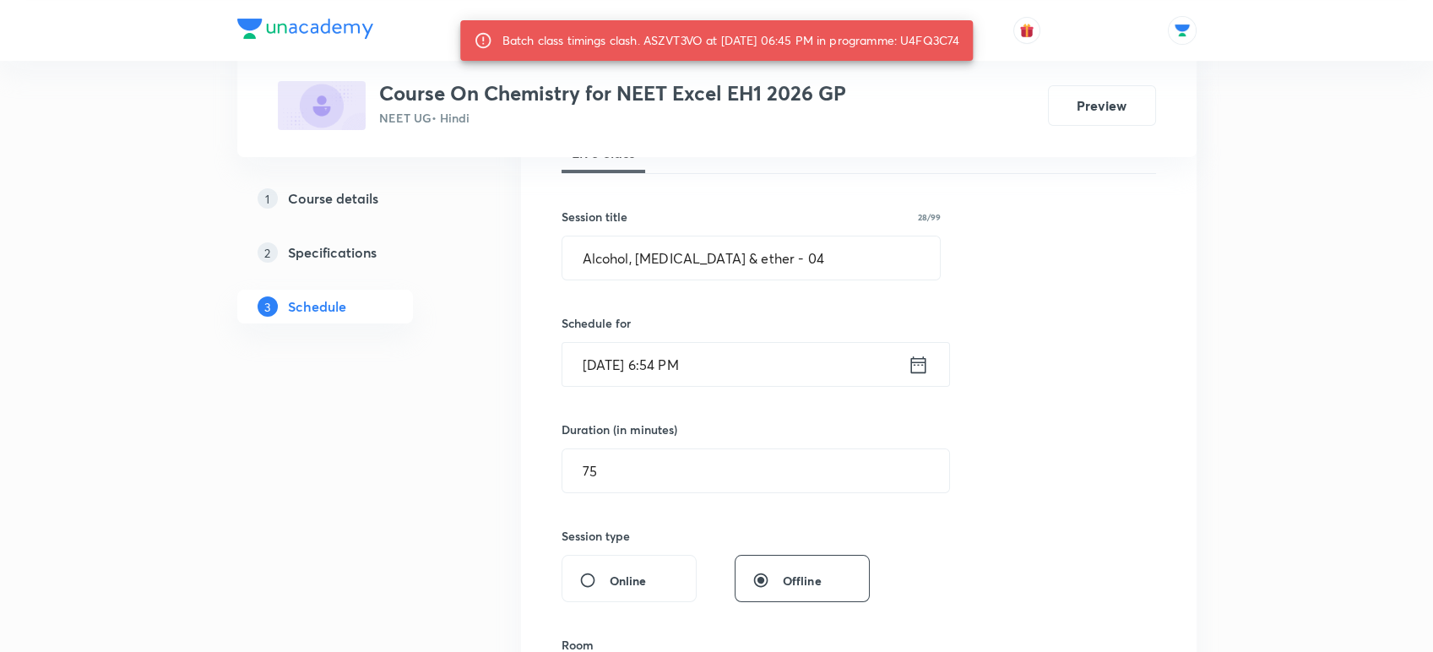
scroll to position [257, 0]
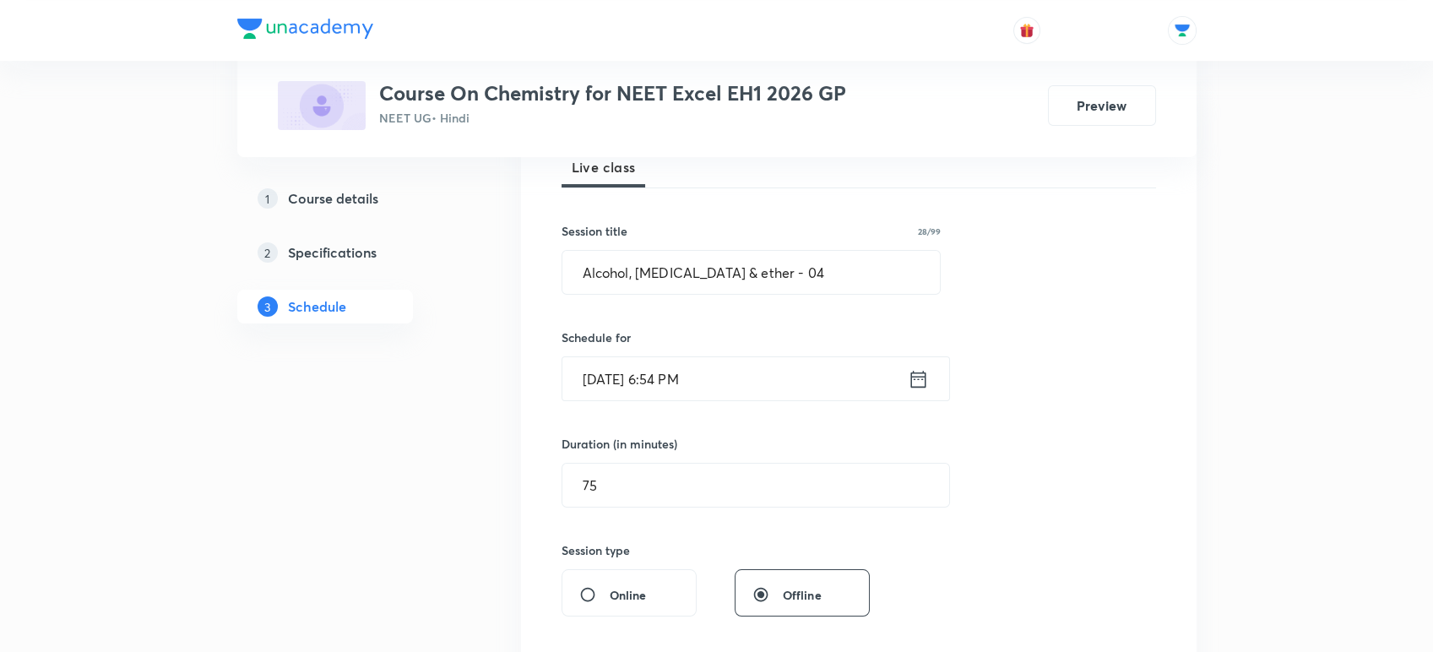
click at [919, 383] on icon at bounding box center [918, 379] width 21 height 24
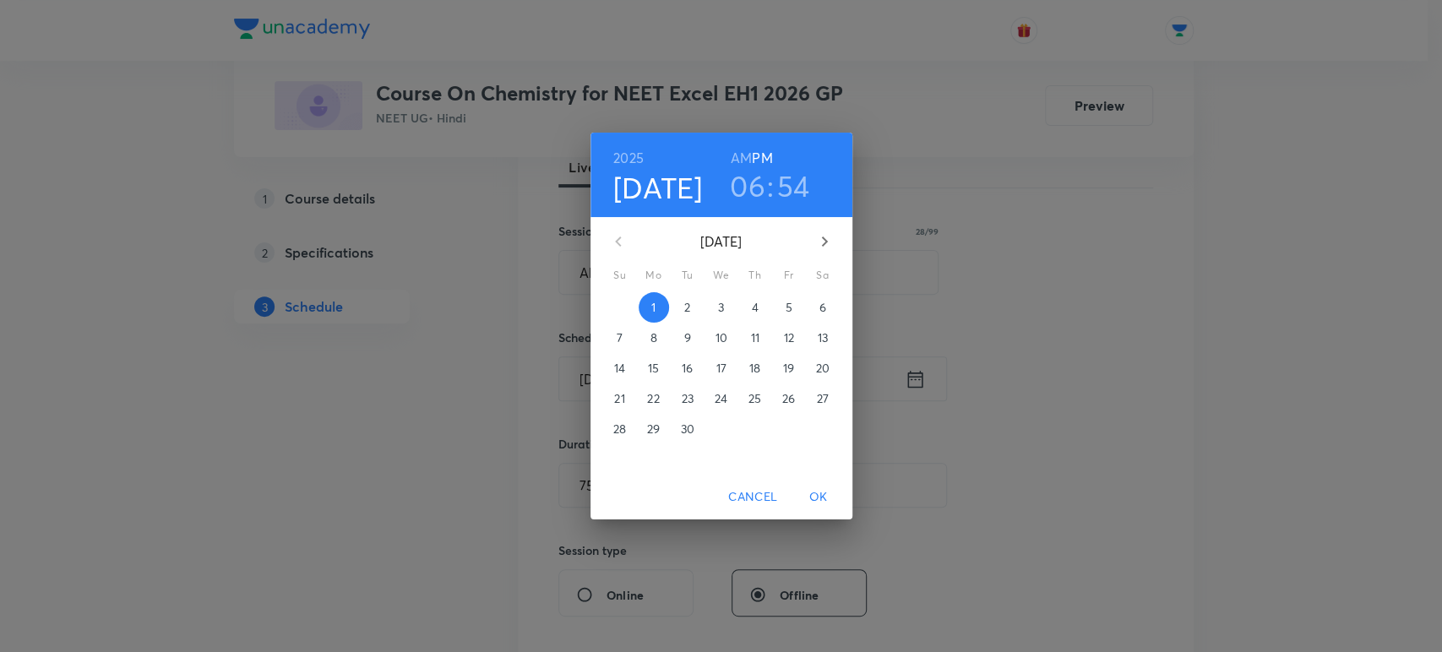
click at [757, 185] on h3 "06" at bounding box center [747, 185] width 35 height 35
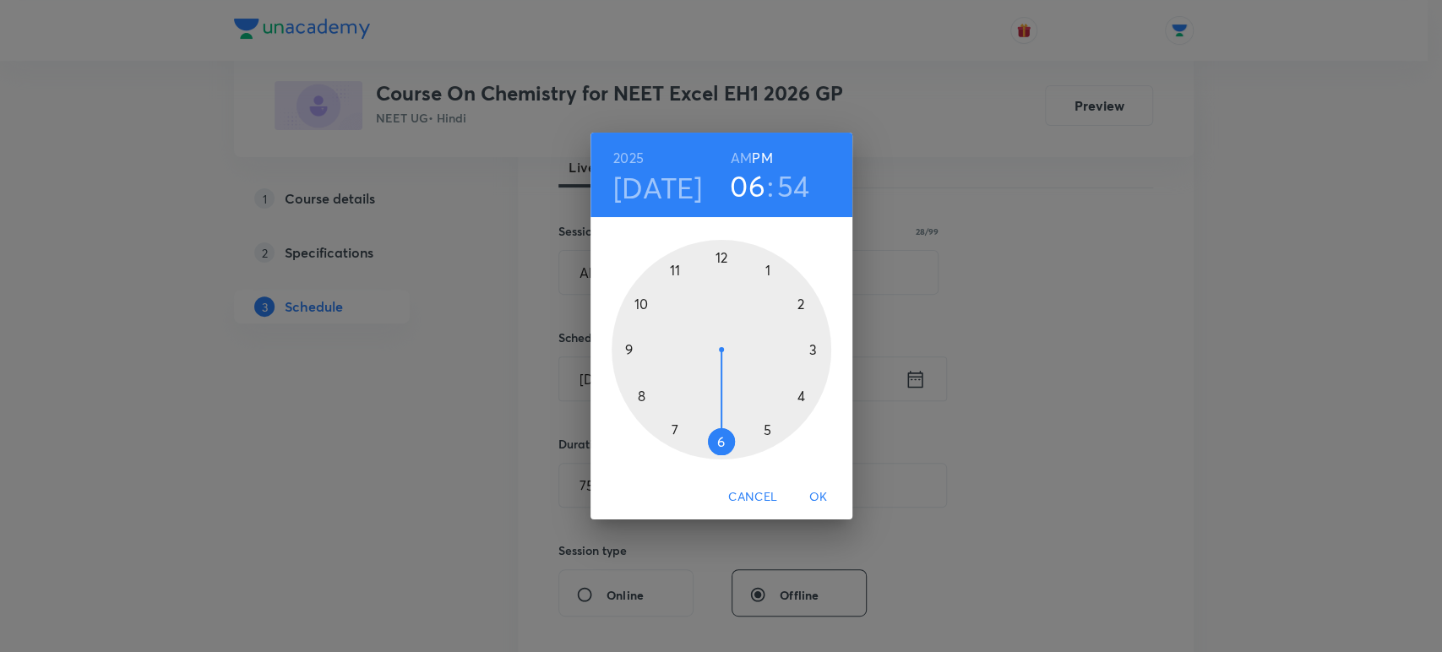
click at [669, 437] on div at bounding box center [721, 350] width 220 height 220
drag, startPoint x: 784, startPoint y: 187, endPoint x: 715, endPoint y: 257, distance: 97.3
click at [715, 257] on div "2025 Sep 1 07 : 00 AM PM 00 05 10 15 20 25 30 35 40 45 50 55" at bounding box center [721, 304] width 262 height 342
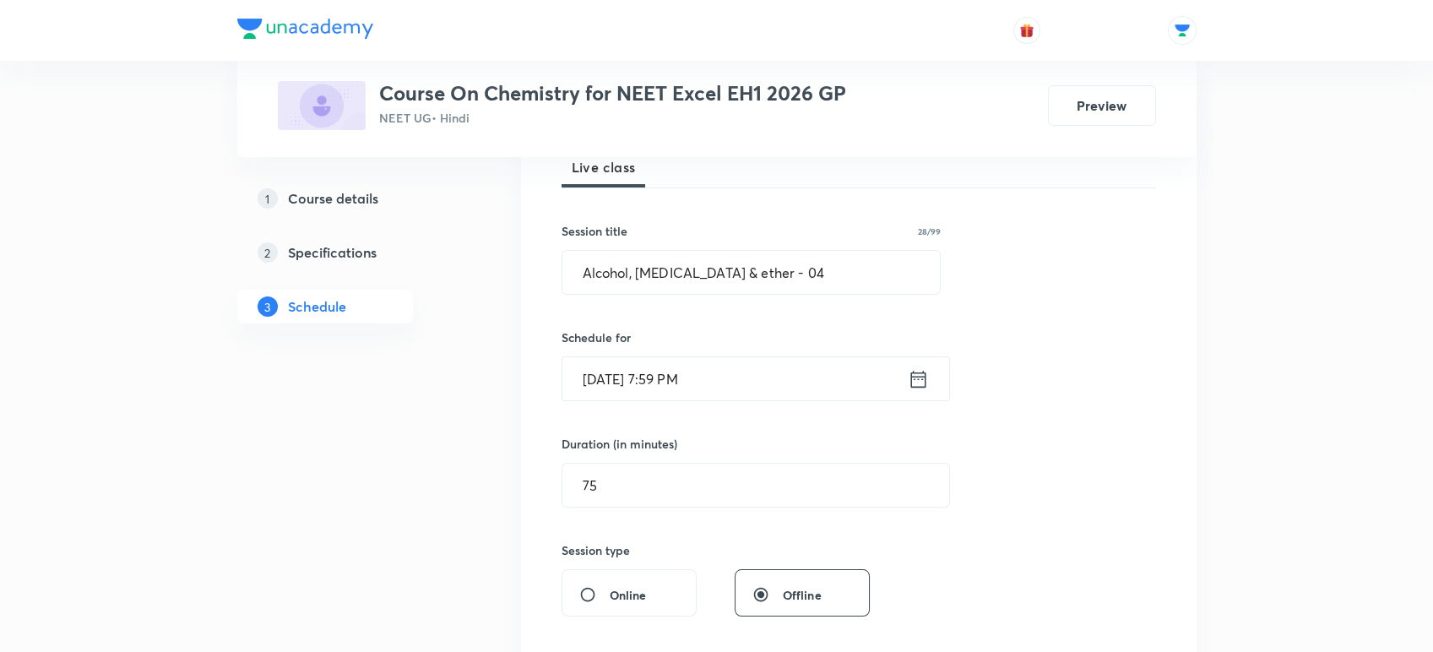
click at [926, 379] on icon at bounding box center [918, 379] width 21 height 24
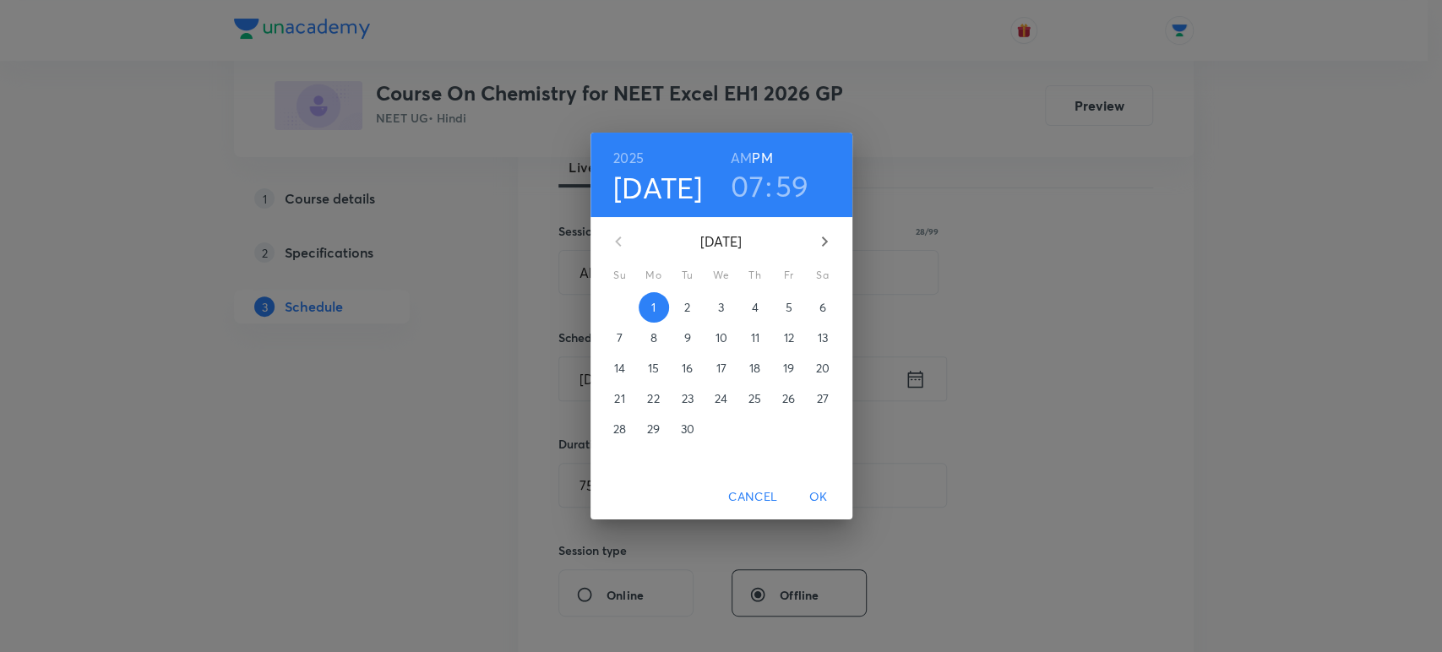
click at [790, 186] on h3 "59" at bounding box center [792, 185] width 34 height 35
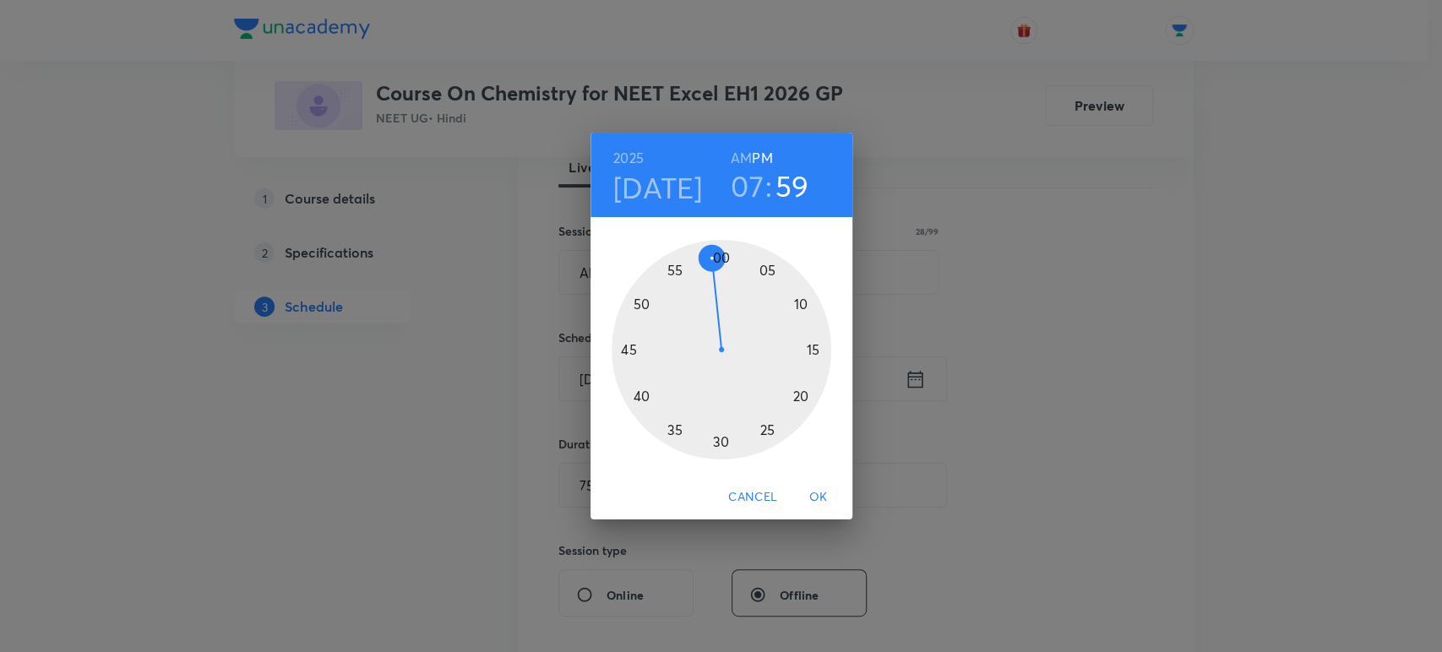
click at [723, 256] on div at bounding box center [721, 350] width 220 height 220
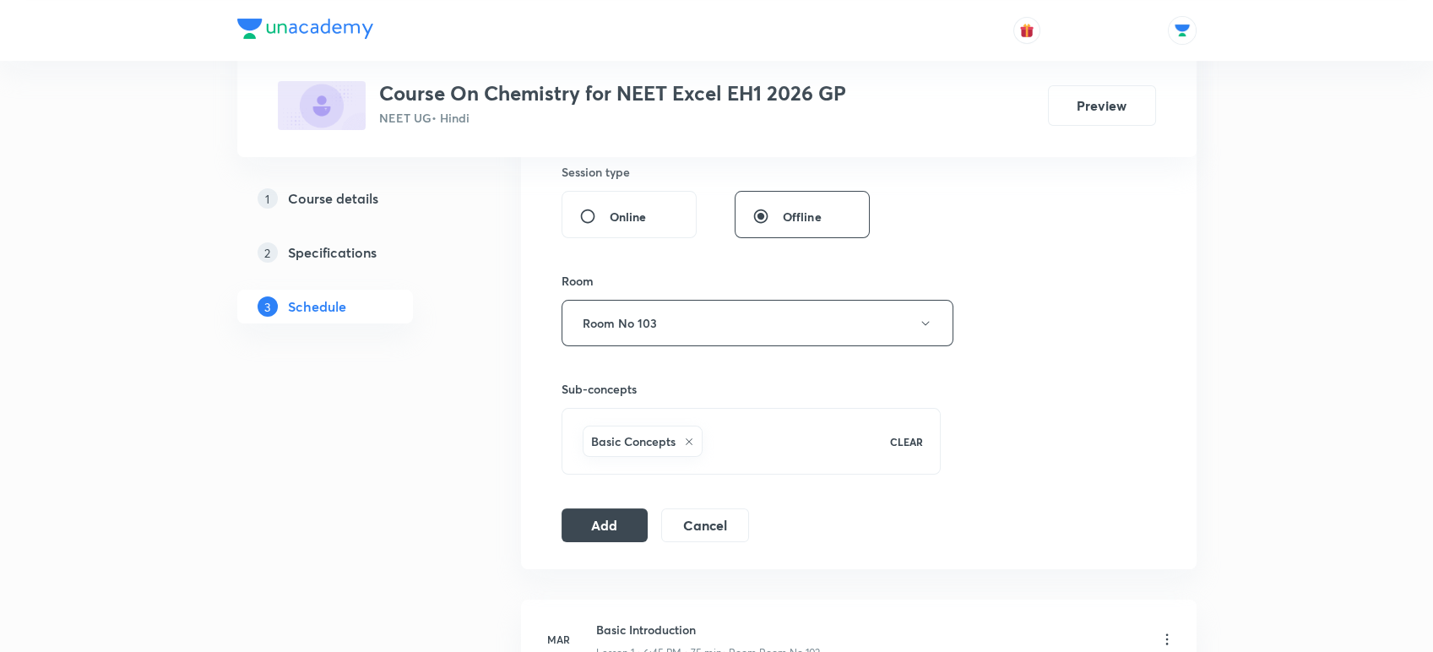
scroll to position [682, 0]
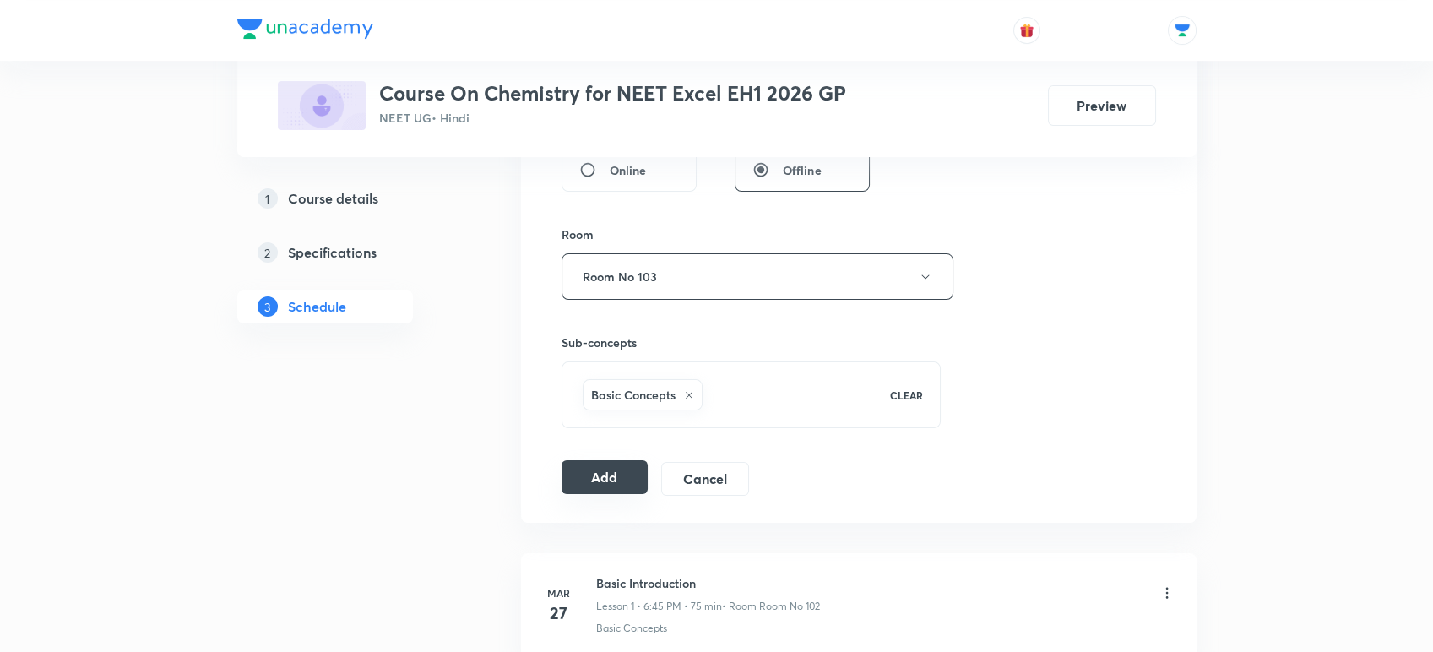
click at [610, 480] on button "Add" at bounding box center [605, 477] width 87 height 34
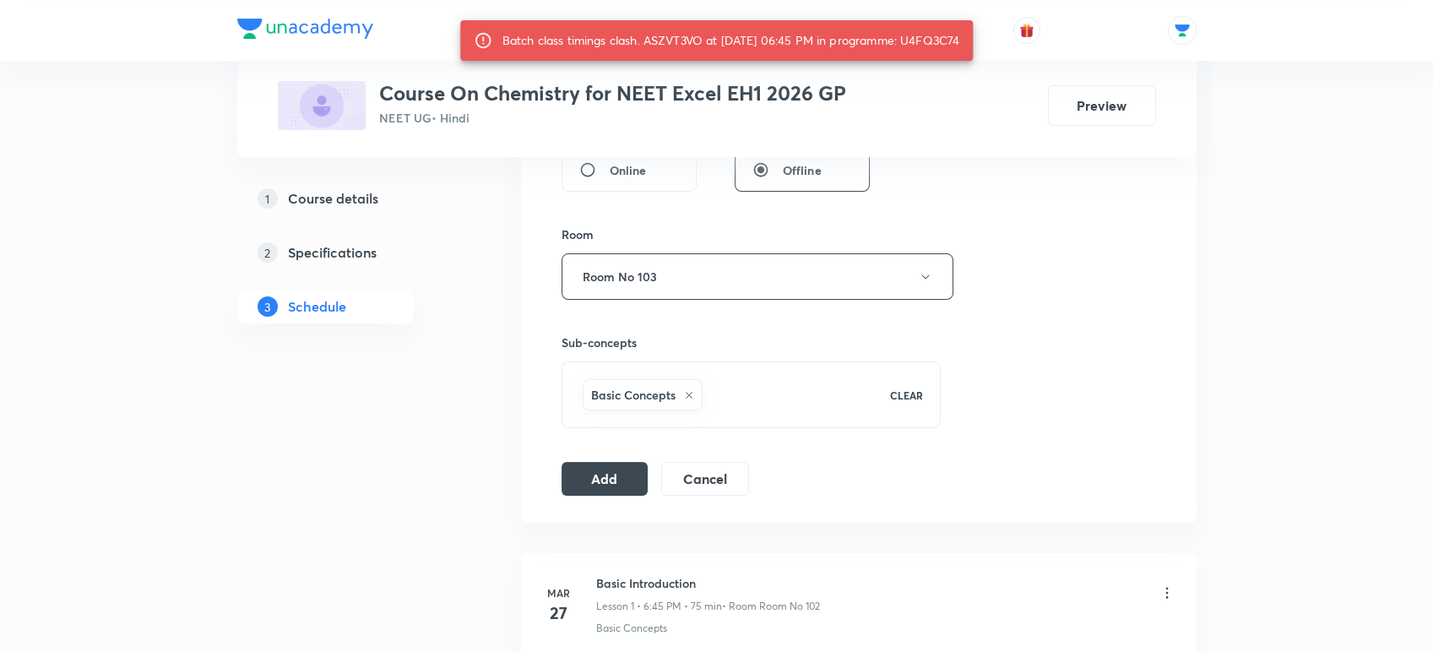
click at [654, 43] on div "Batch class timings clash. ASZVT3VO at 01 Sep 2025 06:45 PM in programme: U4FQ3…" at bounding box center [732, 40] width 458 height 30
copy div "ASZVT3VO"
click at [951, 42] on div "Batch class timings clash. ASZVT3VO at 01 Sep 2025 06:45 PM in programme: U4FQ3…" at bounding box center [732, 40] width 458 height 30
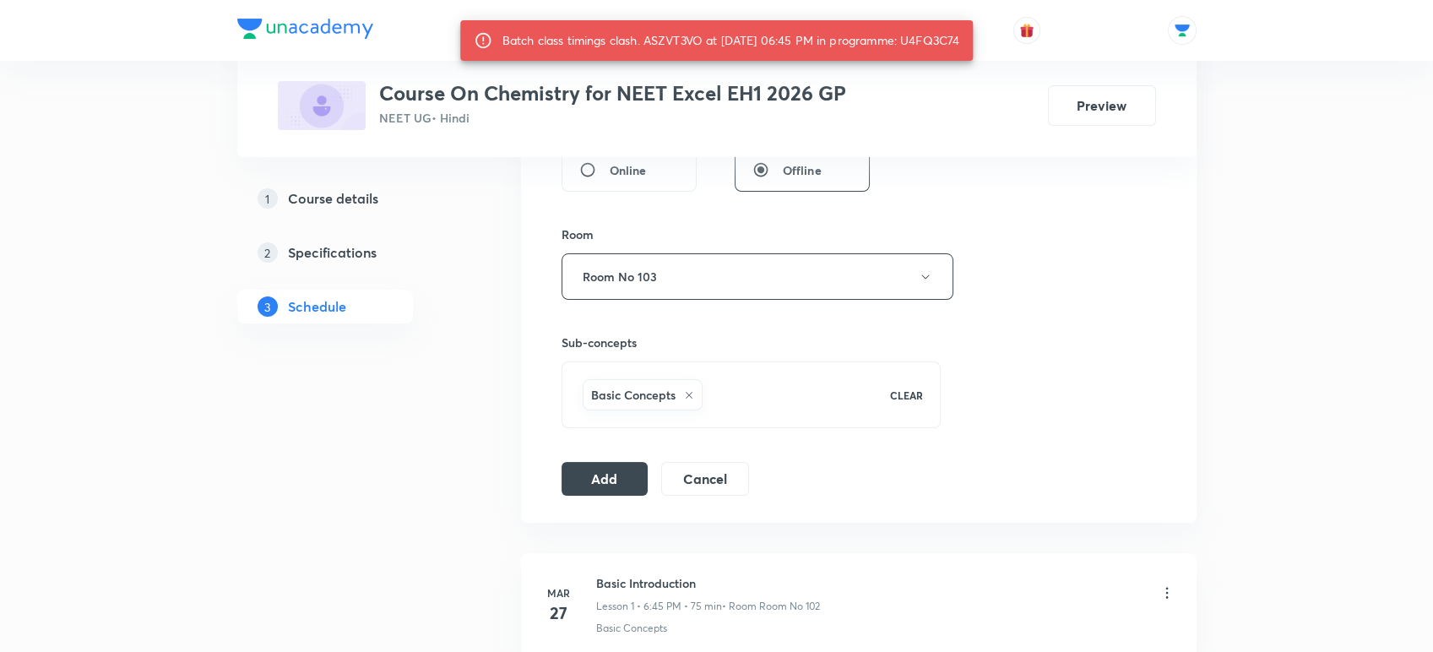
copy div "U4FQ3C74"
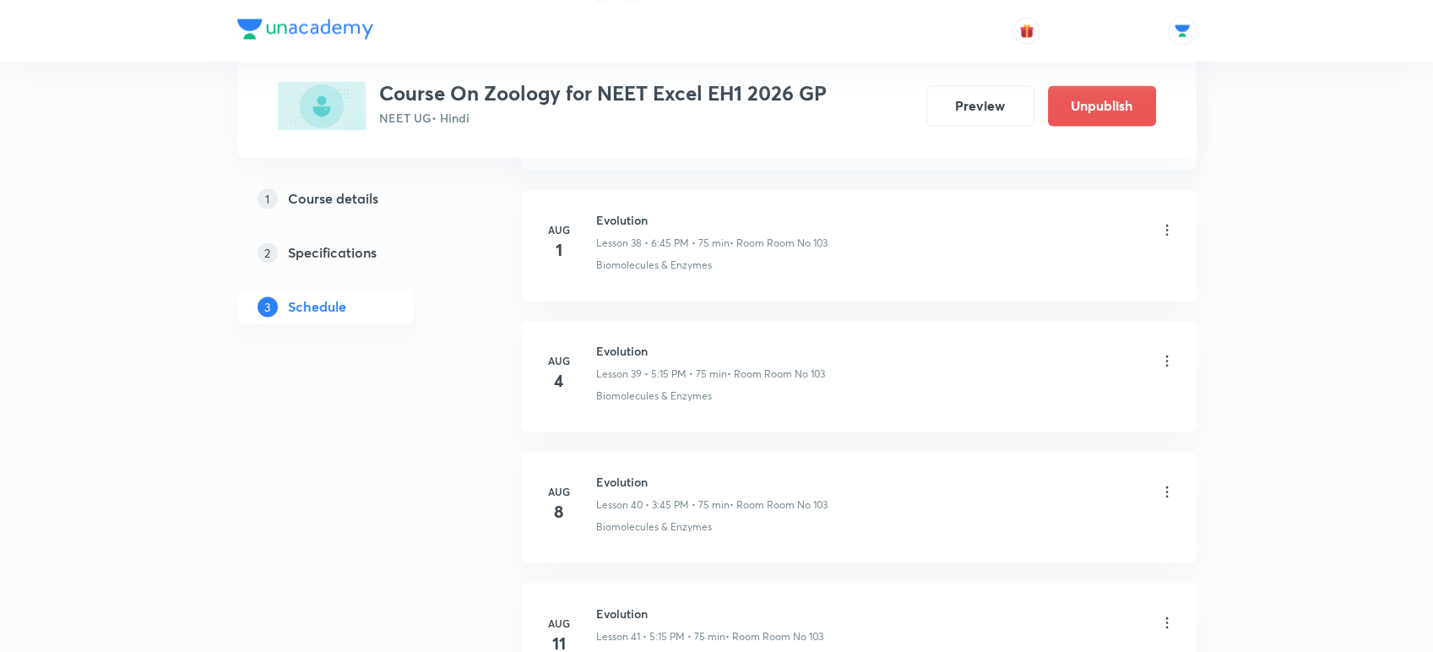
scroll to position [6844, 0]
